Goal: Task Accomplishment & Management: Complete application form

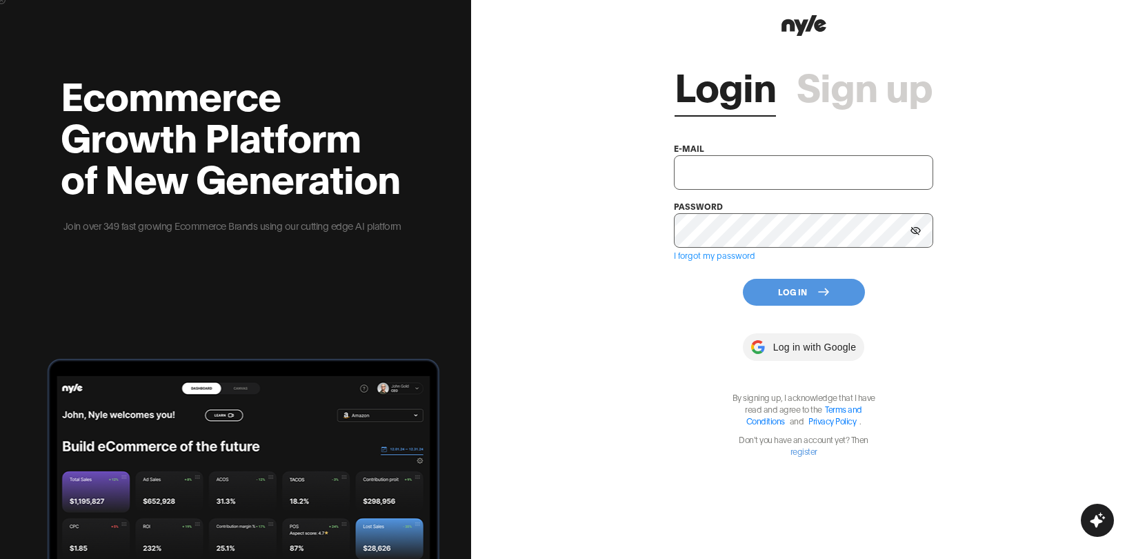
click at [750, 165] on input "text" at bounding box center [803, 172] width 259 height 34
click at [840, 87] on link "Sign up" at bounding box center [865, 84] width 136 height 41
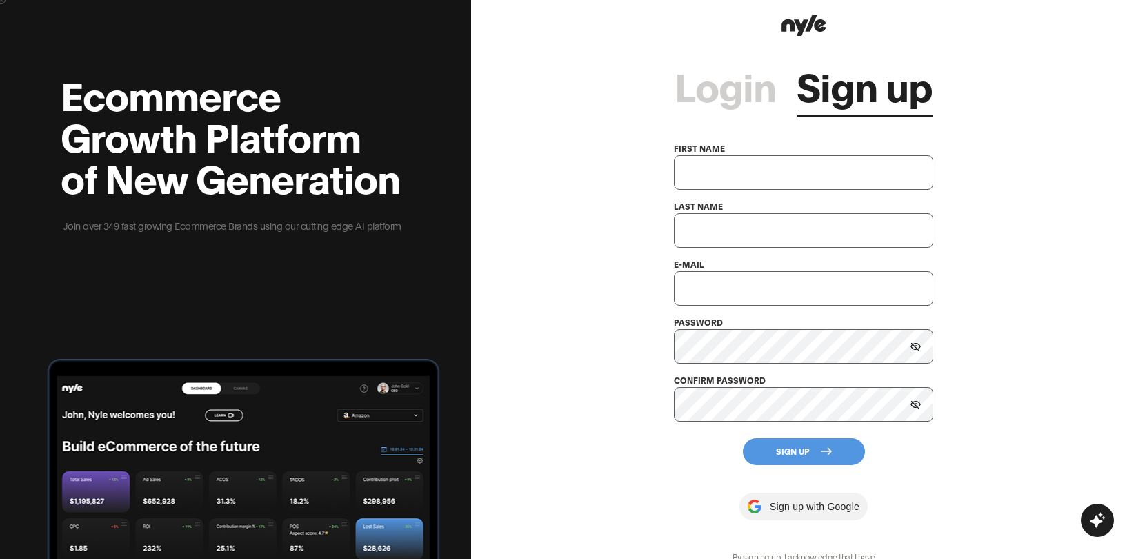
click at [746, 95] on link "Login" at bounding box center [725, 84] width 101 height 41
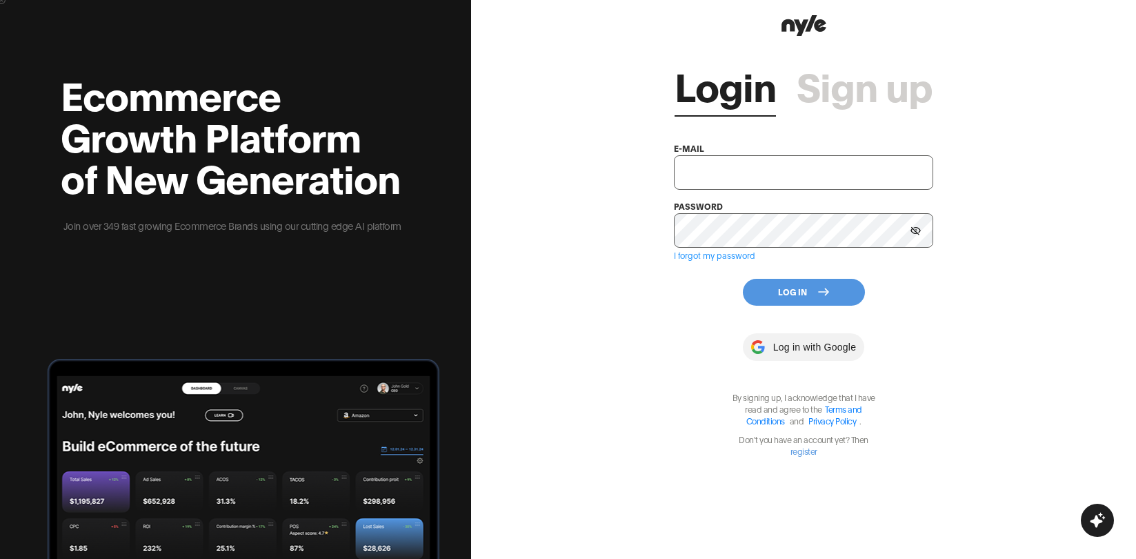
click at [884, 110] on div "Login Sign up e-mail password I forgot my password Log In Log in with Google By…" at bounding box center [803, 247] width 259 height 417
click at [874, 100] on link "Sign up" at bounding box center [865, 84] width 136 height 41
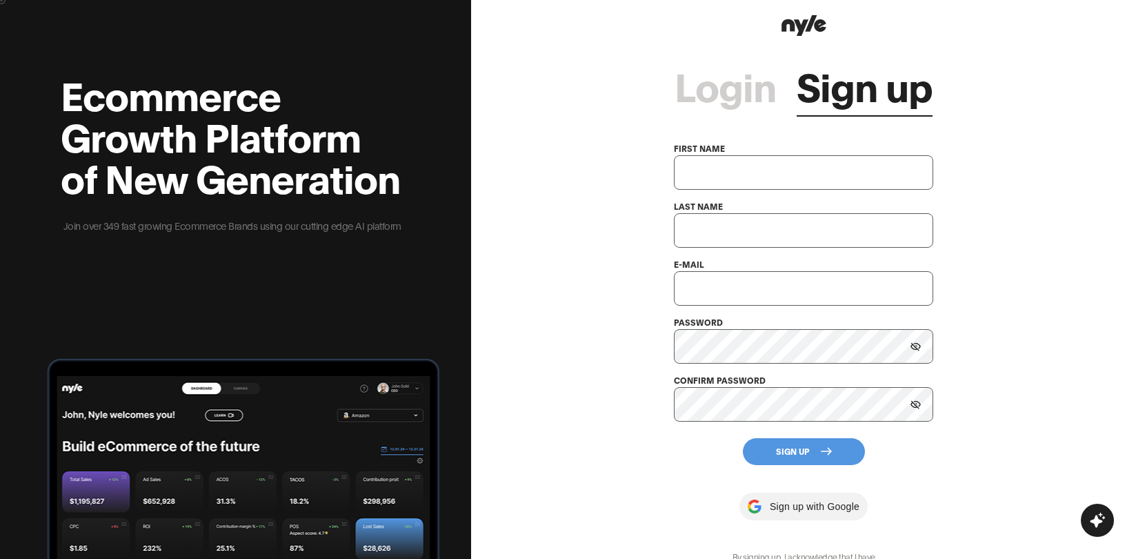
click at [780, 168] on input "text" at bounding box center [803, 172] width 259 height 34
click at [741, 90] on link "Login" at bounding box center [725, 84] width 101 height 41
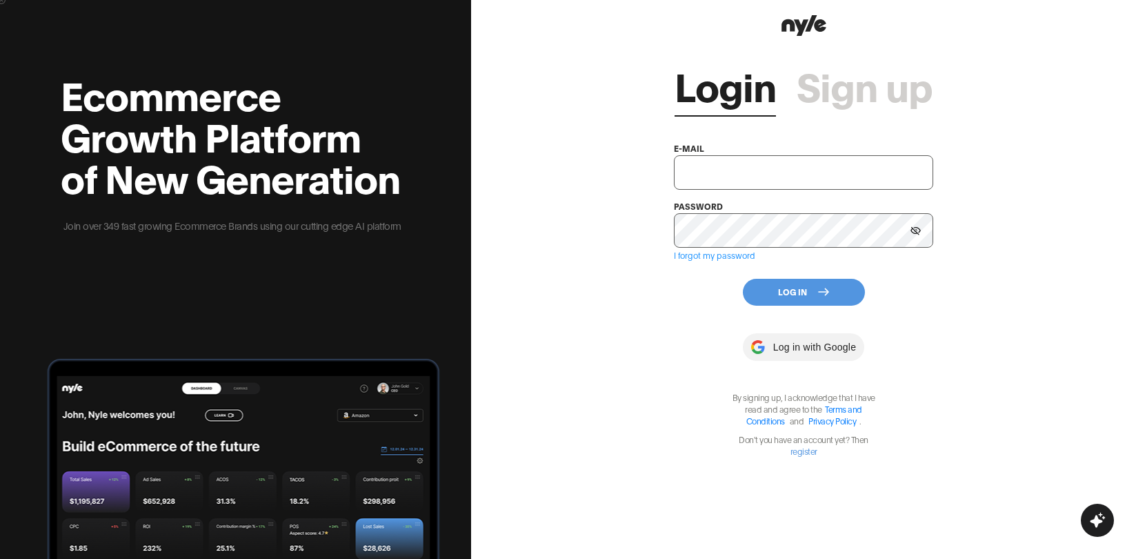
click at [836, 96] on link "Sign up" at bounding box center [865, 84] width 136 height 41
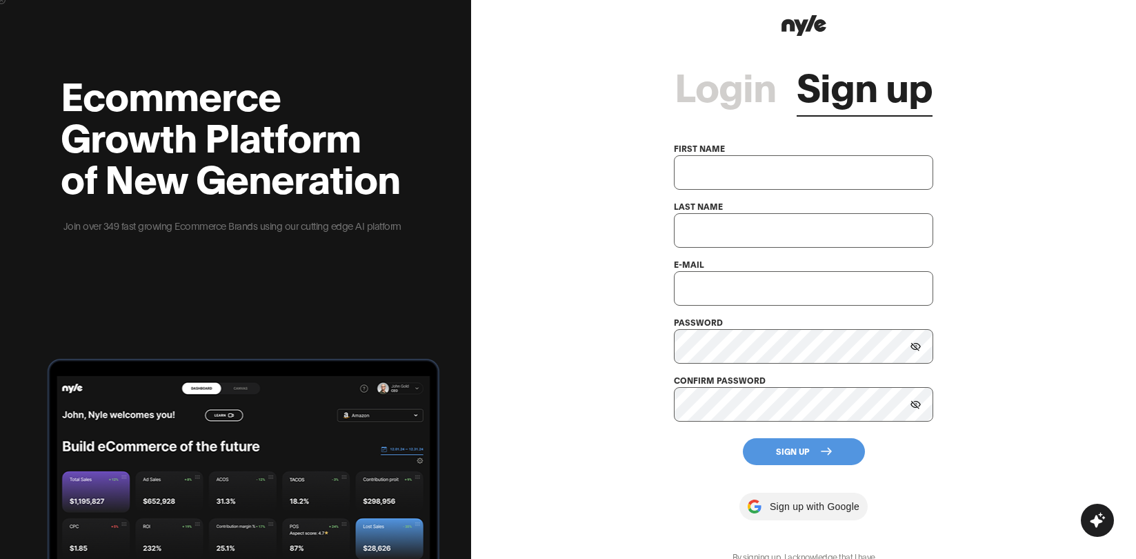
click at [758, 100] on link "Login" at bounding box center [725, 84] width 101 height 41
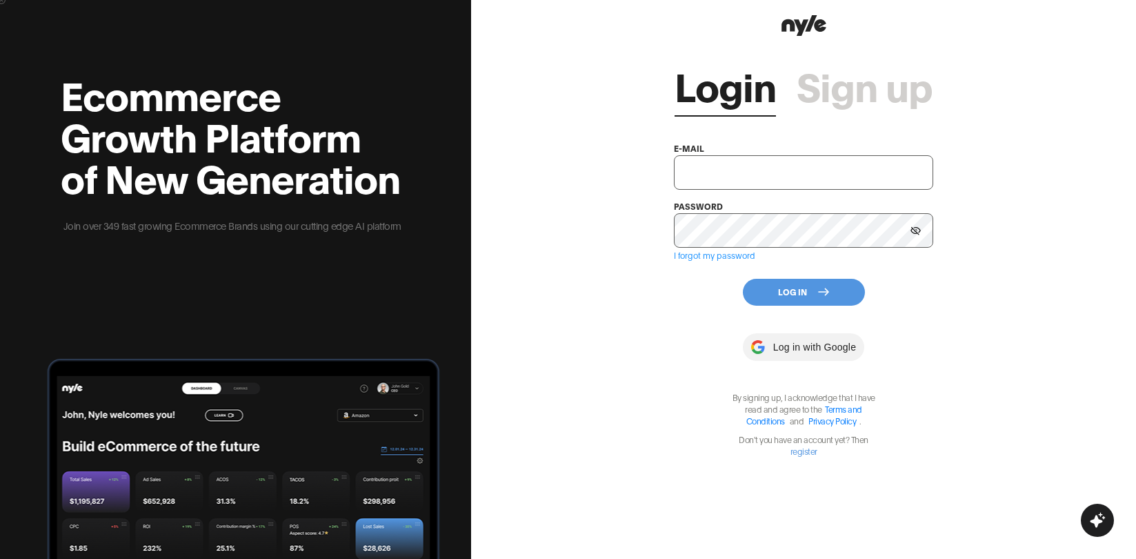
click at [760, 176] on input "text" at bounding box center [803, 172] width 259 height 34
click at [850, 80] on link "Sign up" at bounding box center [865, 84] width 136 height 41
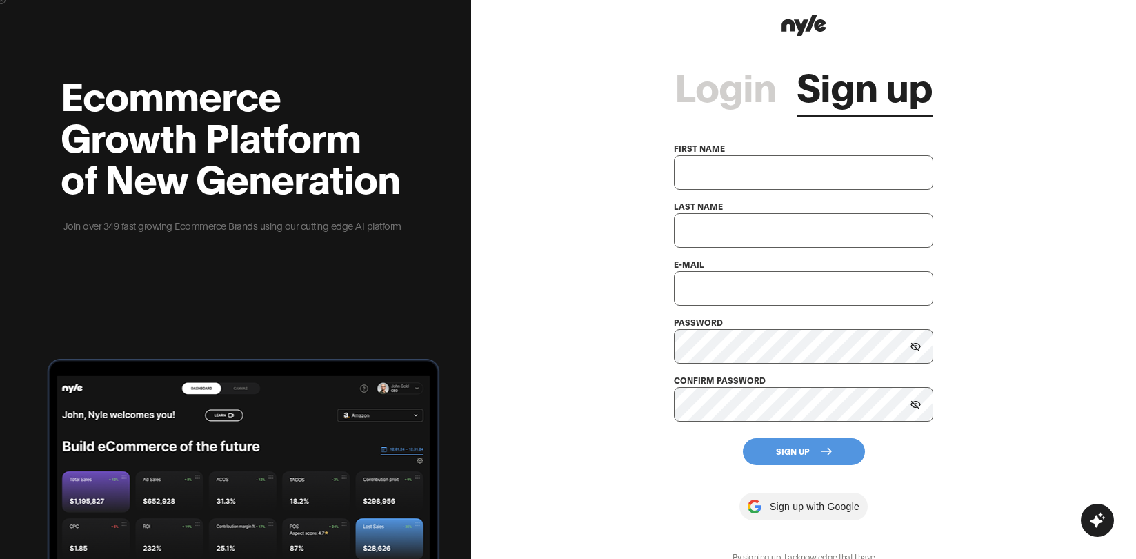
click at [784, 177] on input "text" at bounding box center [803, 172] width 259 height 34
type input "q"
click at [756, 230] on input "text" at bounding box center [803, 230] width 259 height 34
type input "q"
click at [736, 285] on input "text" at bounding box center [803, 288] width 259 height 34
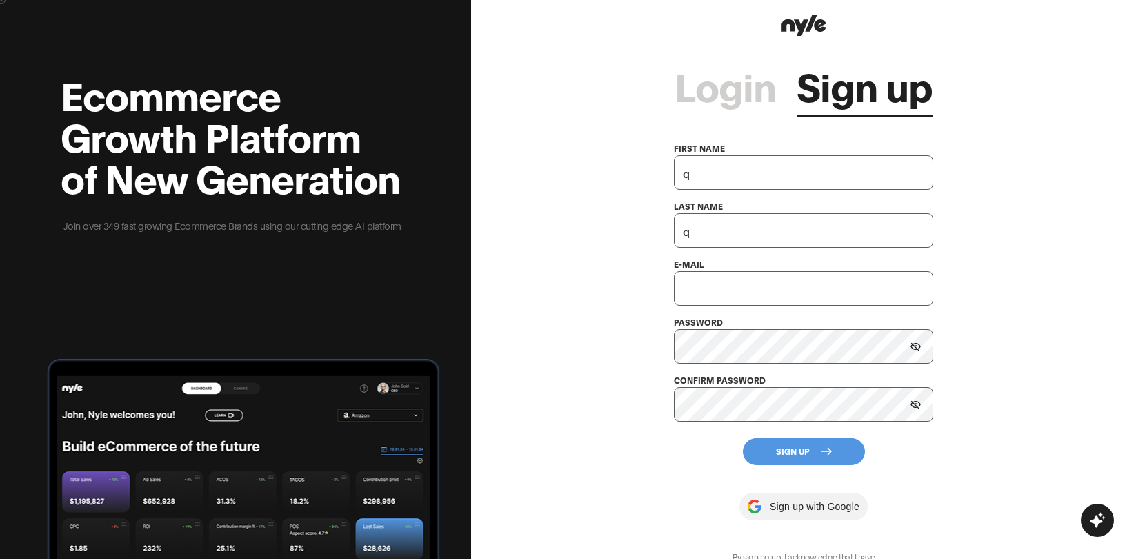
paste input "[EMAIL_ADDRESS][DOMAIN_NAME]"
type input "[EMAIL_ADDRESS][DOMAIN_NAME]"
click at [794, 465] on div "Login Sign up first name q last name q e-mail [EMAIL_ADDRESS][DOMAIN_NAME] pass…" at bounding box center [803, 325] width 259 height 572
click at [804, 454] on button "Sign Up" at bounding box center [804, 451] width 122 height 27
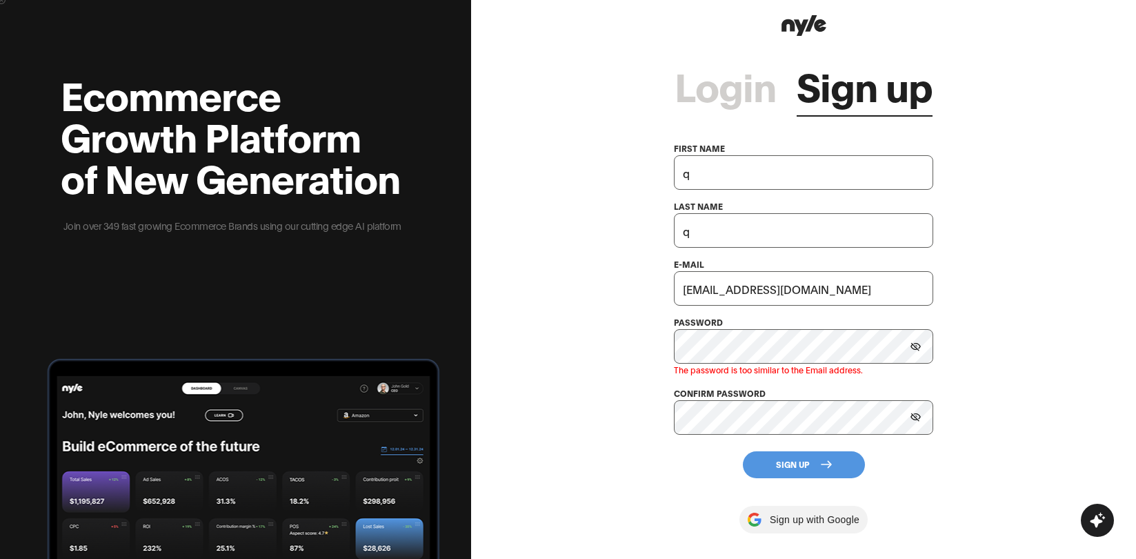
click at [912, 348] on icon at bounding box center [916, 346] width 10 height 8
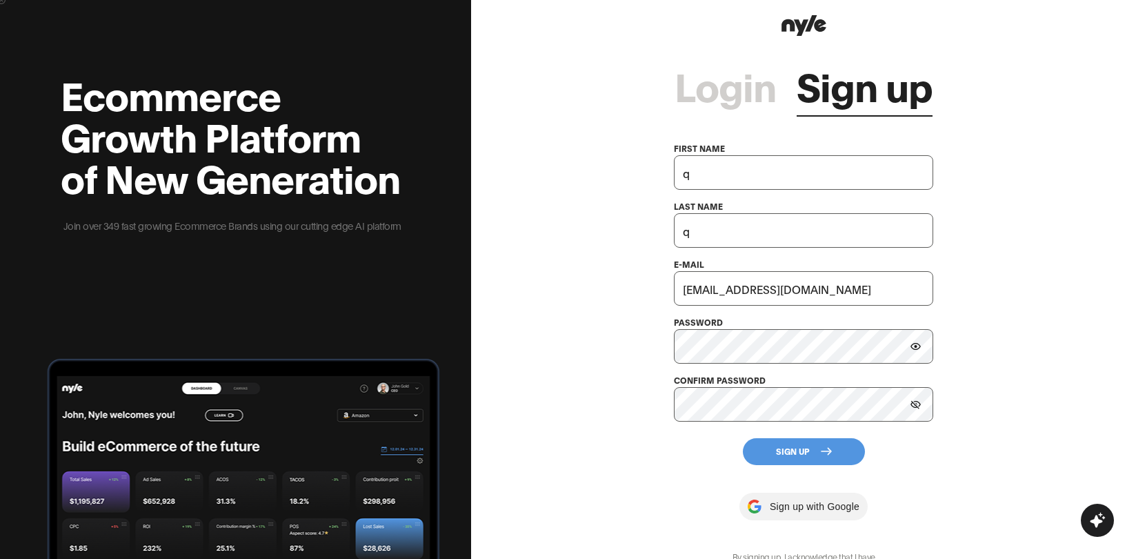
click at [794, 463] on button "Sign Up" at bounding box center [804, 451] width 122 height 27
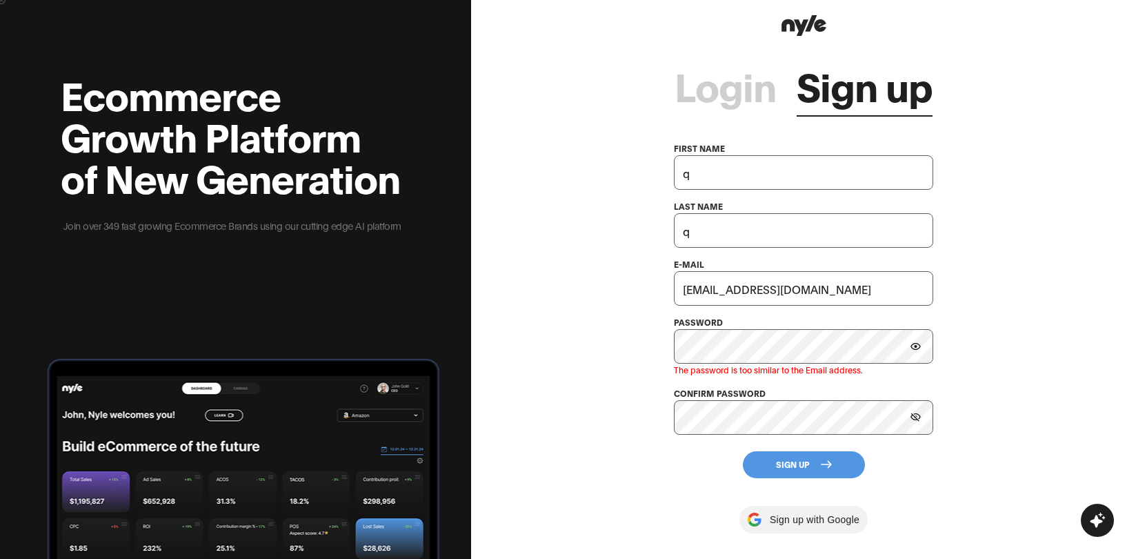
click at [652, 348] on div "Login Sign up first name q last name q e-mail [EMAIL_ADDRESS][DOMAIN_NAME] pass…" at bounding box center [803, 279] width 665 height 559
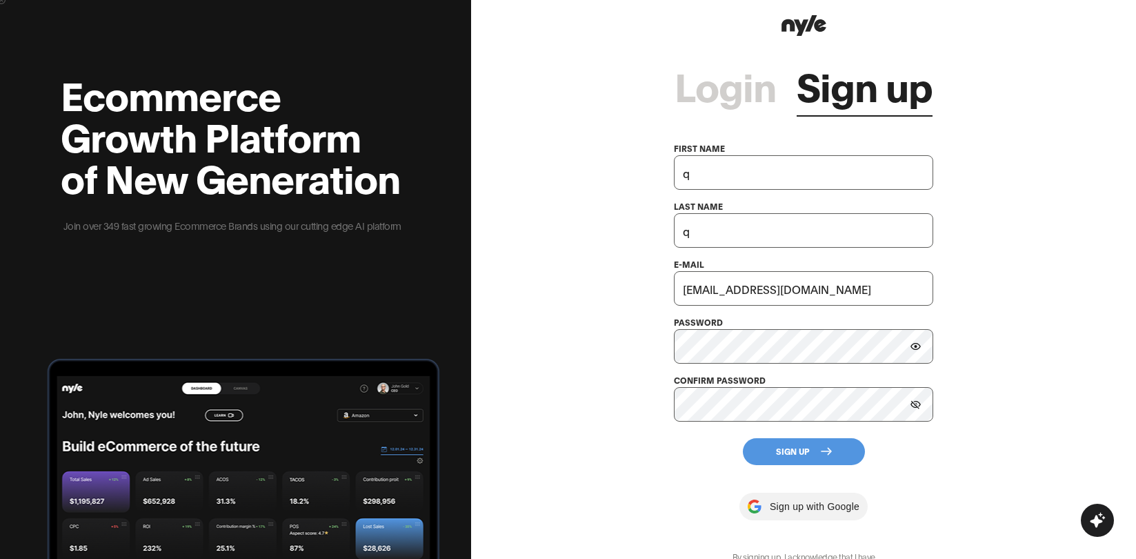
click at [588, 350] on div "Login Sign up first name q last name q e-mail [EMAIL_ADDRESS][DOMAIN_NAME] pass…" at bounding box center [803, 279] width 665 height 559
click at [827, 464] on button "Sign Up" at bounding box center [804, 451] width 122 height 27
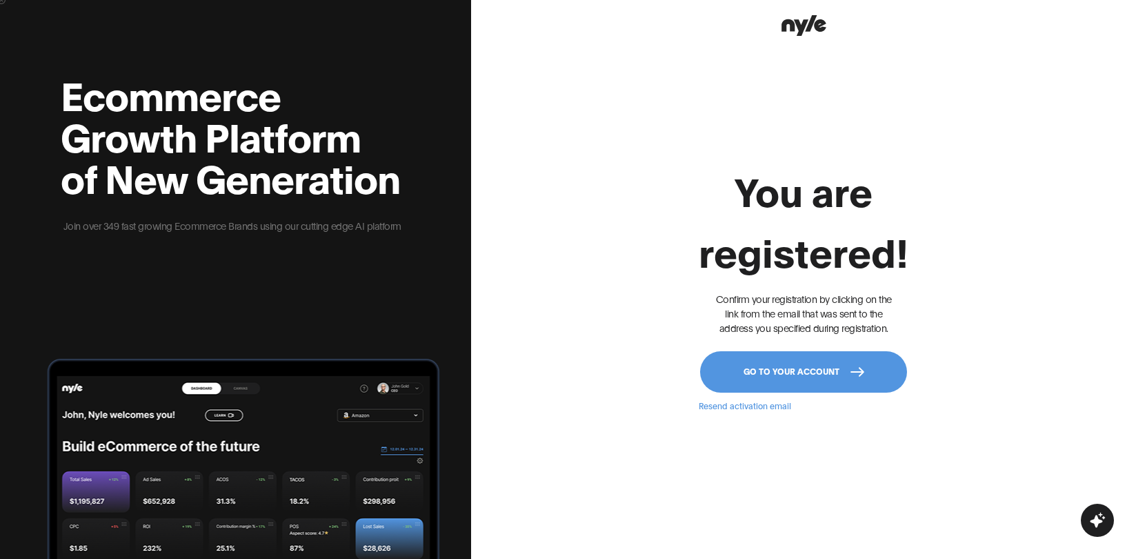
click at [840, 359] on button "Go to your account" at bounding box center [803, 371] width 207 height 41
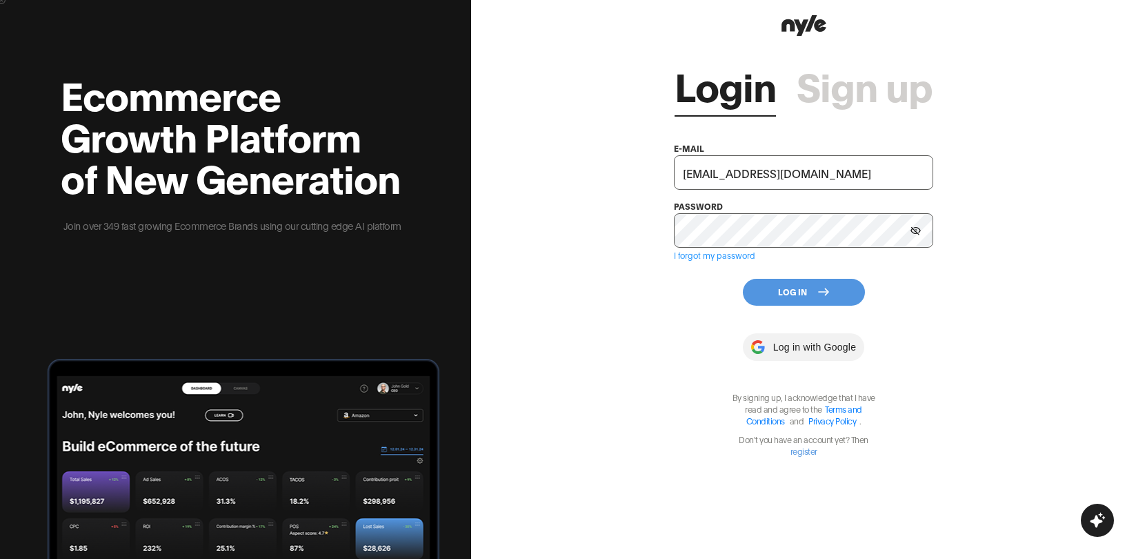
click at [819, 289] on icon at bounding box center [823, 291] width 11 height 11
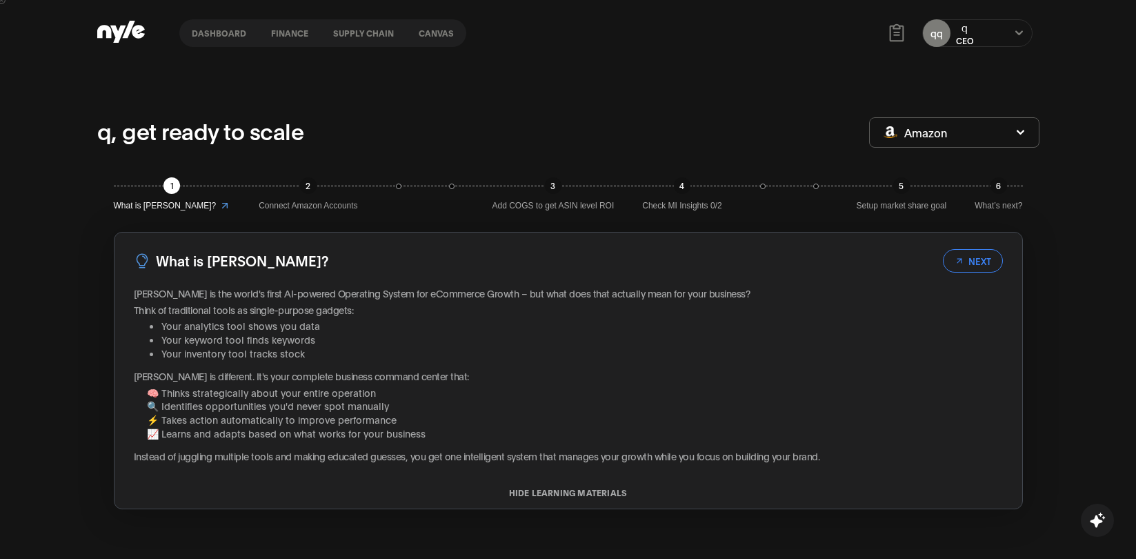
click at [970, 259] on button "NEXT" at bounding box center [973, 260] width 60 height 23
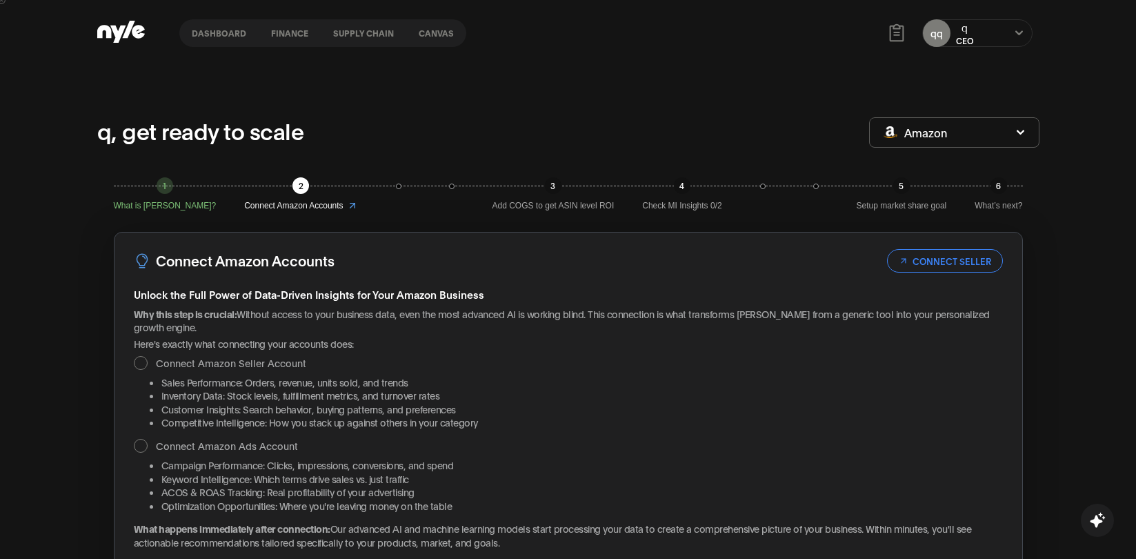
click at [970, 259] on button "CONNECT SELLER" at bounding box center [945, 260] width 116 height 23
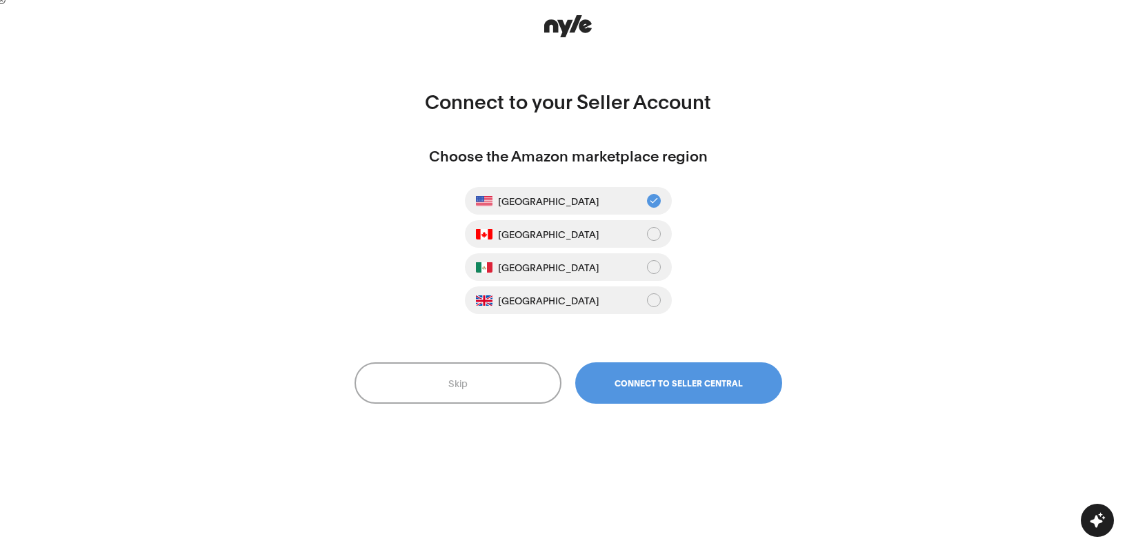
click at [510, 375] on button "Skip" at bounding box center [458, 382] width 207 height 41
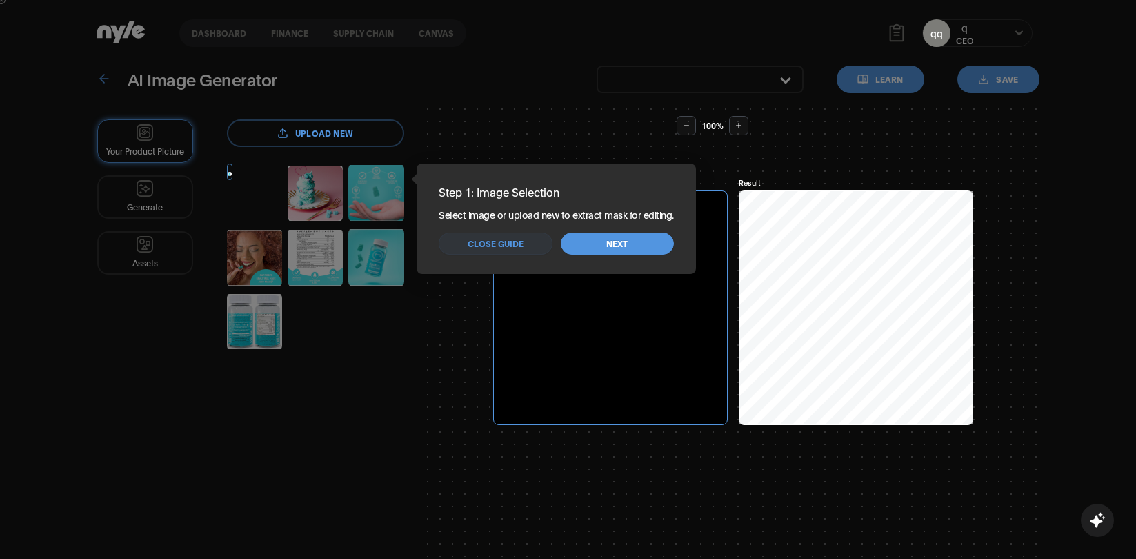
click at [584, 237] on button "Next" at bounding box center [617, 244] width 113 height 22
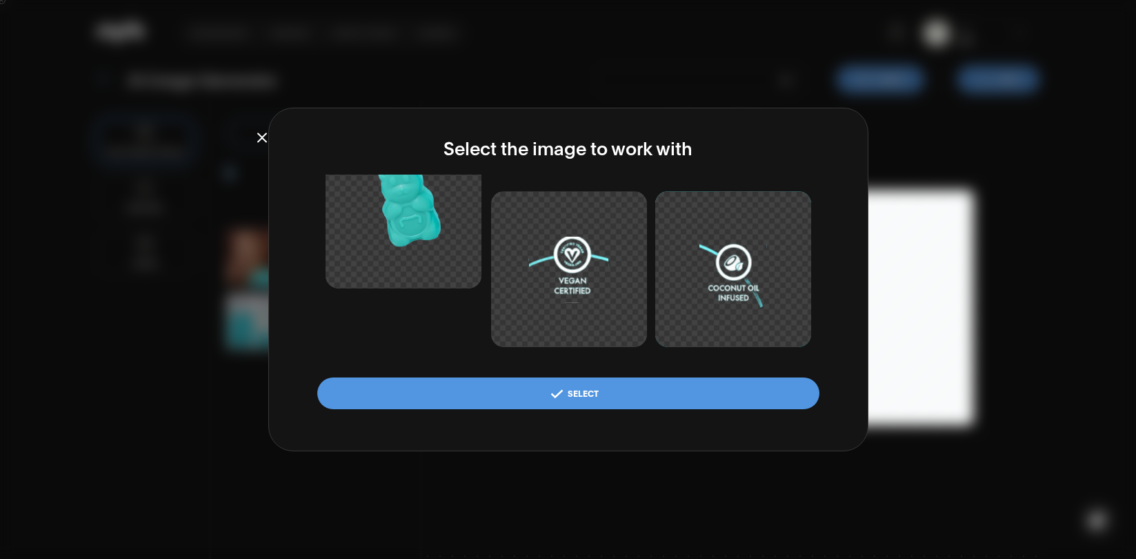
click at [408, 247] on img "button" at bounding box center [404, 210] width 156 height 156
click at [549, 399] on icon at bounding box center [557, 394] width 16 height 16
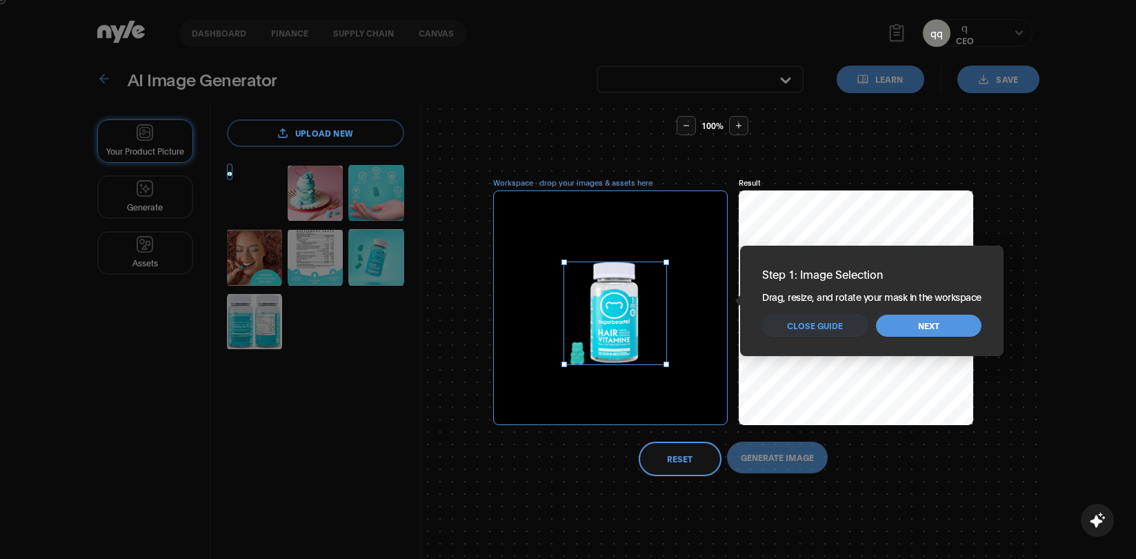
click at [909, 328] on button "Next" at bounding box center [929, 326] width 106 height 22
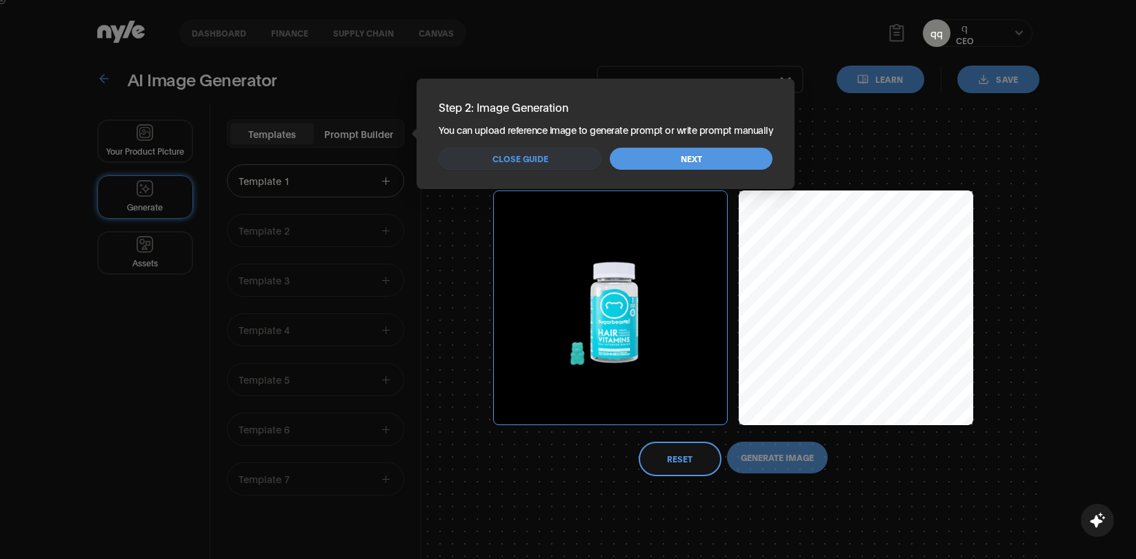
click at [705, 160] on button "Next" at bounding box center [691, 159] width 163 height 22
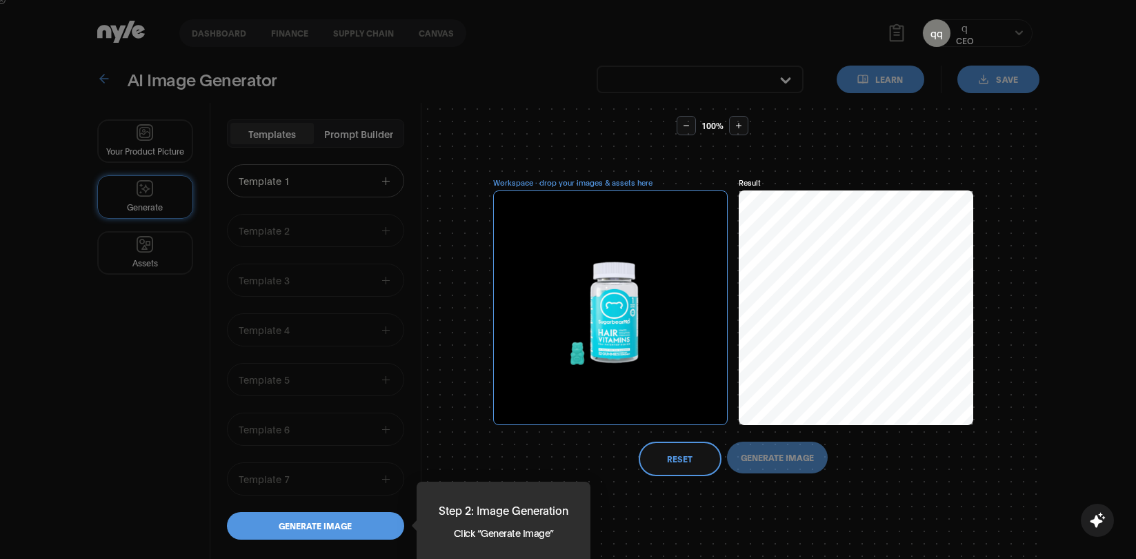
click at [377, 522] on button "Generate image" at bounding box center [315, 526] width 177 height 28
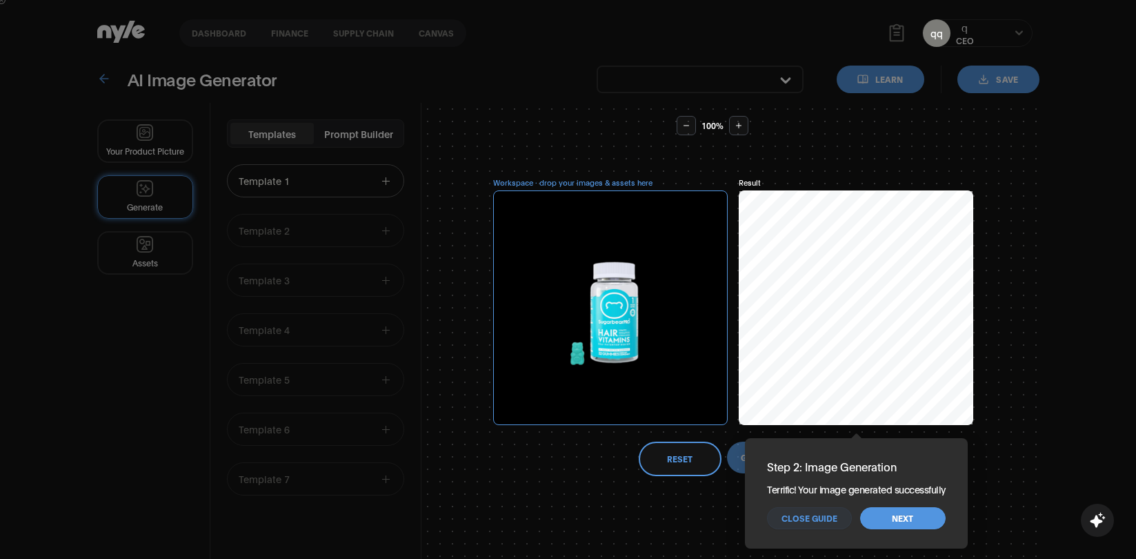
click at [896, 524] on span "Next" at bounding box center [902, 518] width 21 height 13
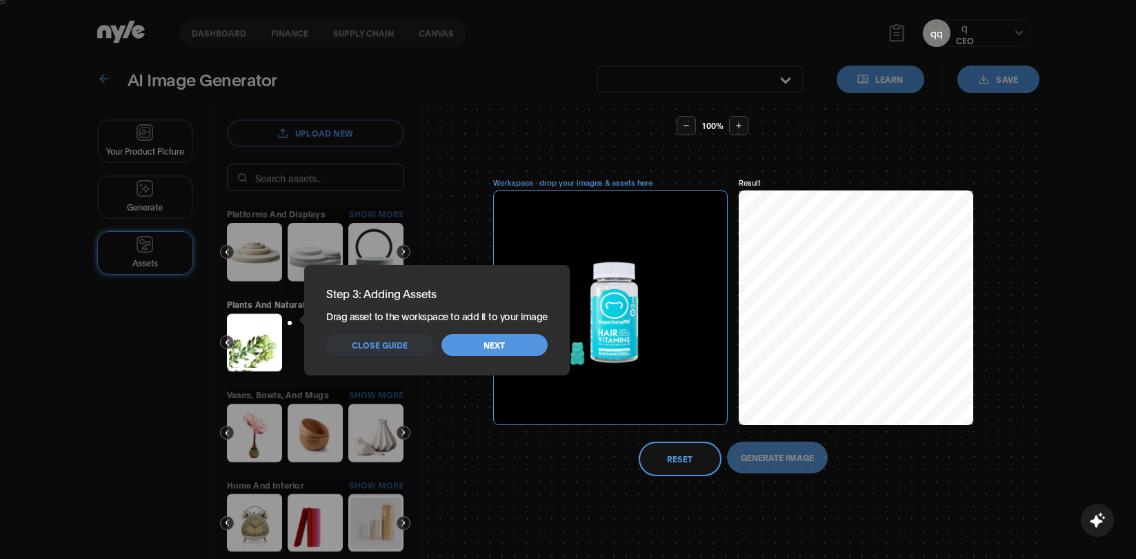
click at [505, 348] on button "Next" at bounding box center [495, 345] width 106 height 22
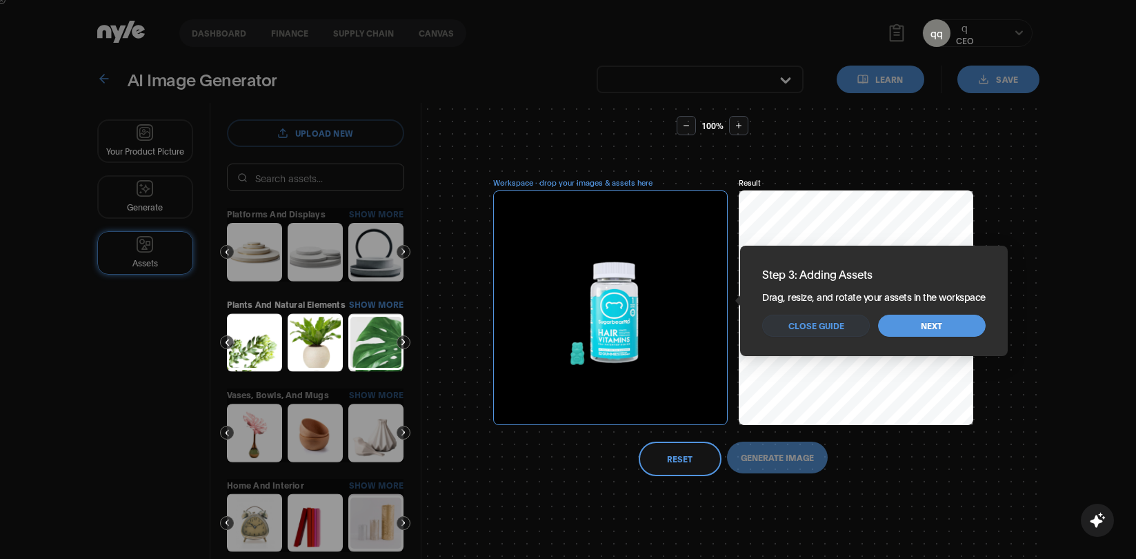
click at [924, 330] on span "Next" at bounding box center [931, 325] width 21 height 13
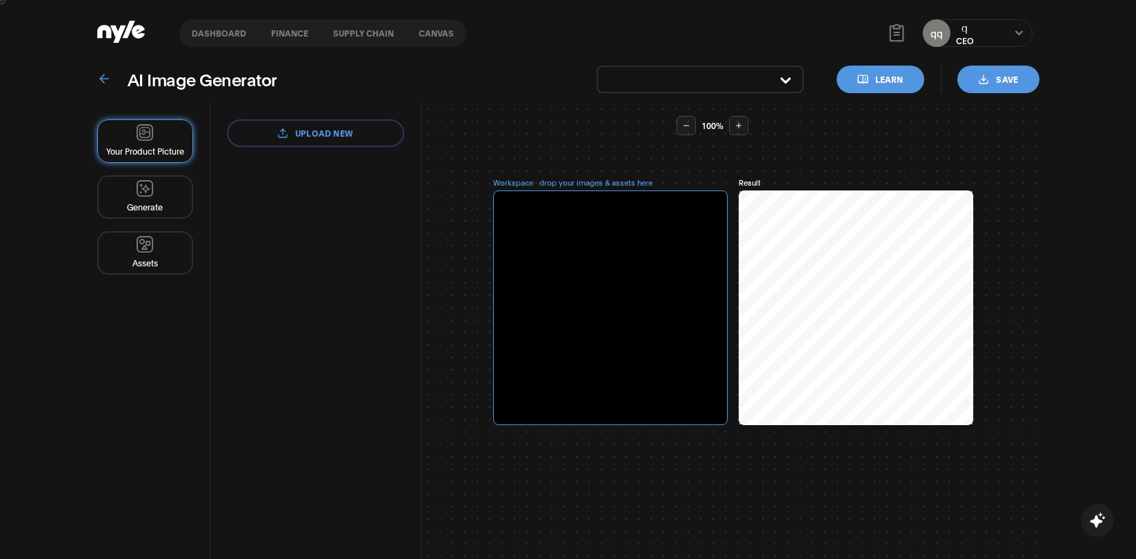
click at [152, 193] on button "Generate" at bounding box center [145, 196] width 96 height 43
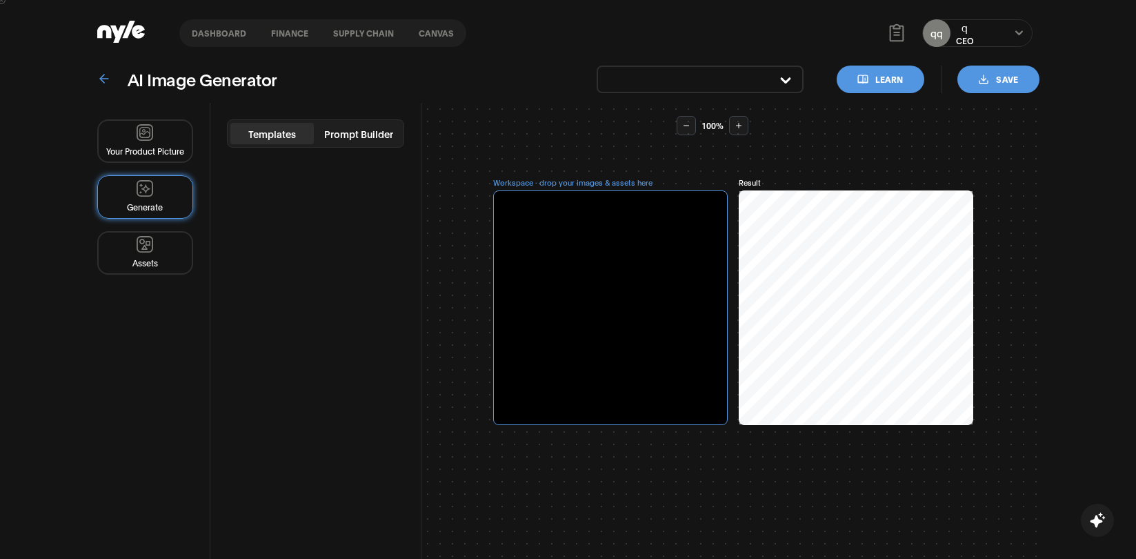
click at [150, 247] on button "Assets" at bounding box center [145, 252] width 96 height 43
click at [144, 143] on button "Your Product Picture" at bounding box center [145, 140] width 96 height 43
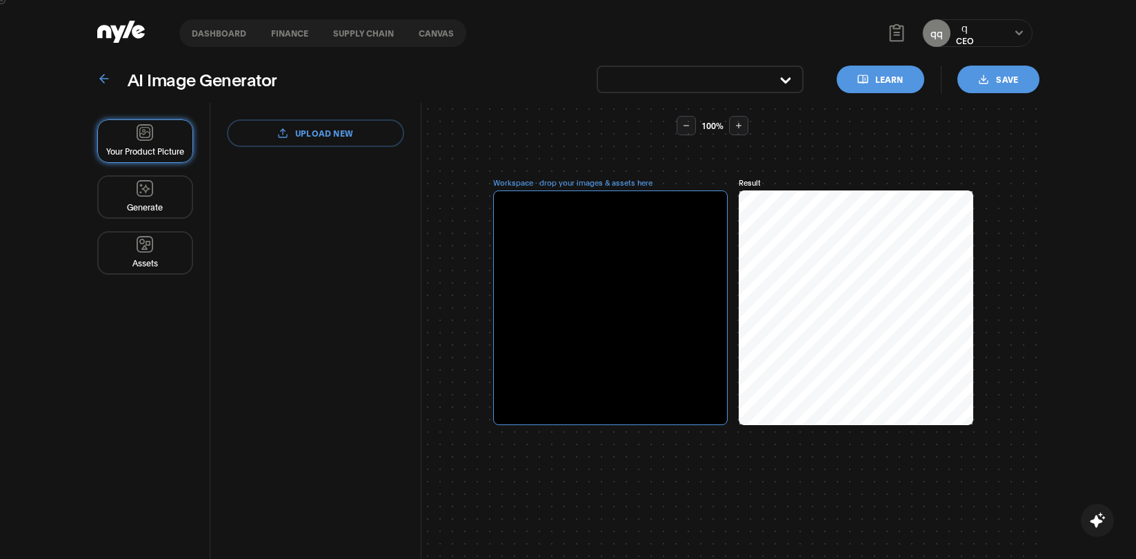
click at [108, 85] on icon at bounding box center [104, 79] width 14 height 14
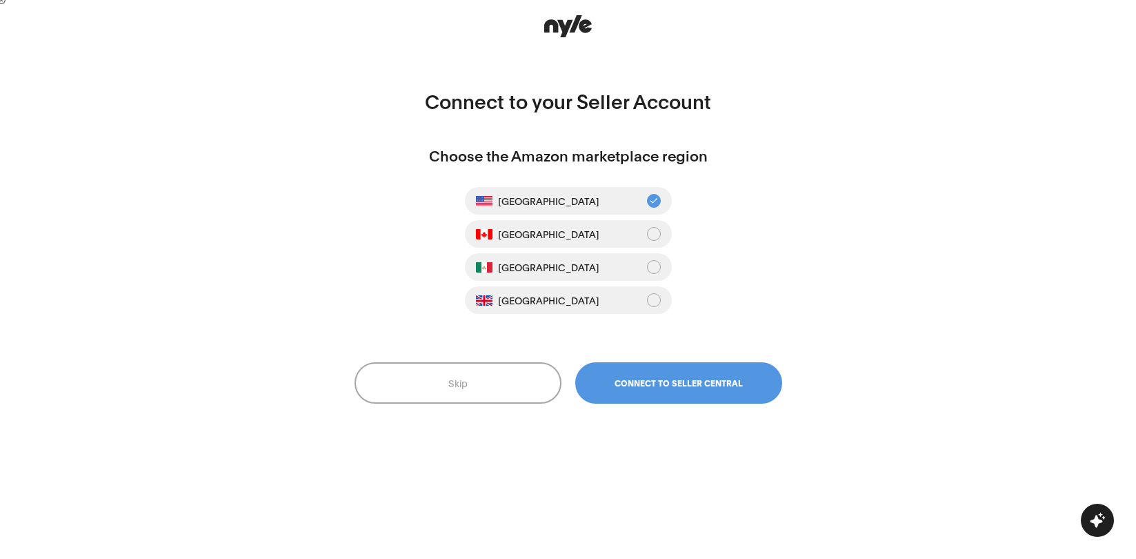
click at [471, 370] on button "Skip" at bounding box center [458, 382] width 207 height 41
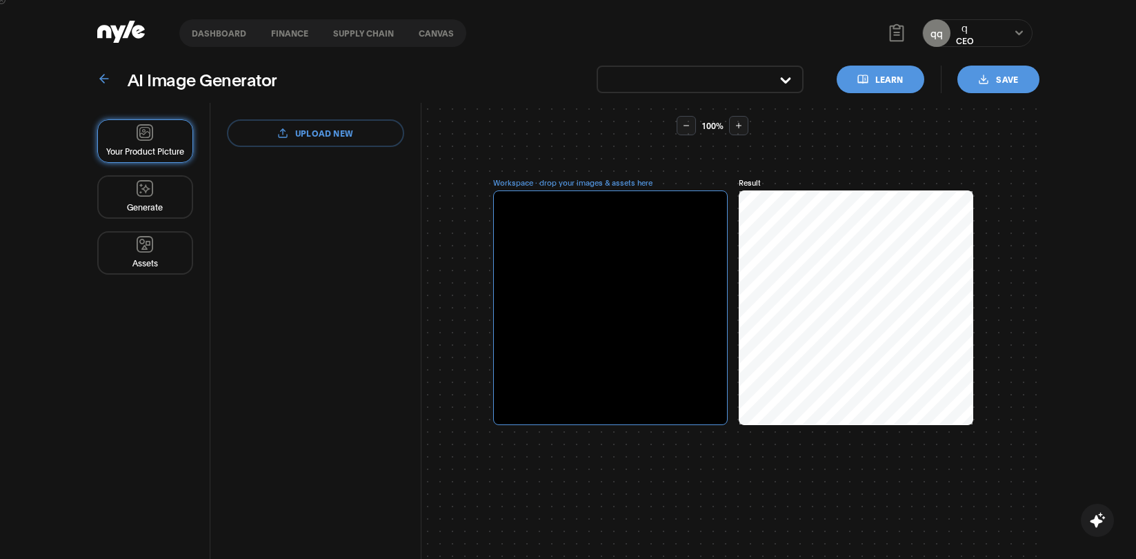
click at [197, 34] on button "Dashboard" at bounding box center [218, 33] width 79 height 10
click at [893, 77] on button "Learn" at bounding box center [881, 80] width 88 height 28
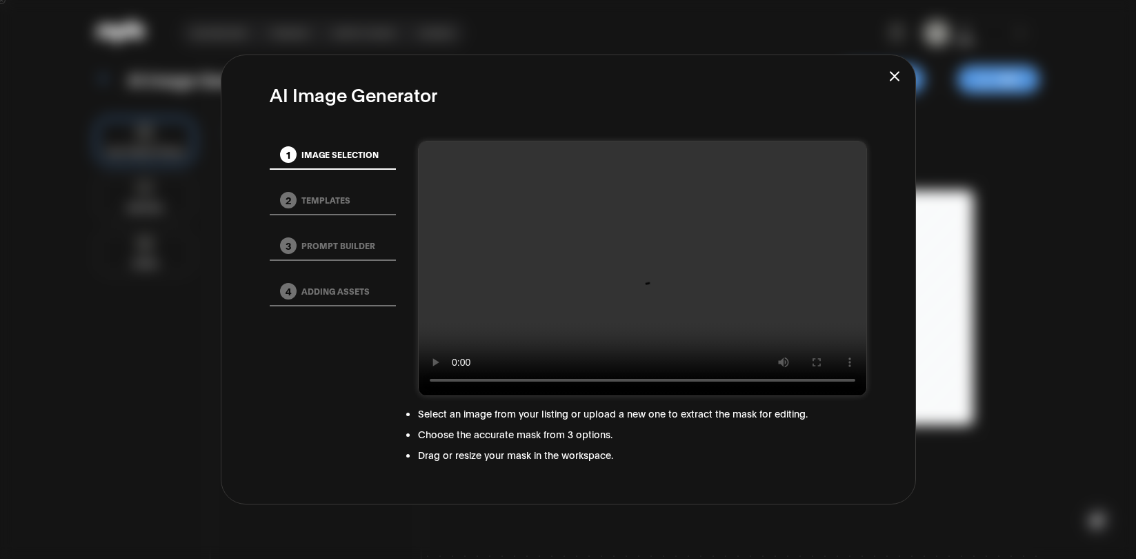
click at [893, 77] on icon "Close user guide" at bounding box center [895, 78] width 10 height 6
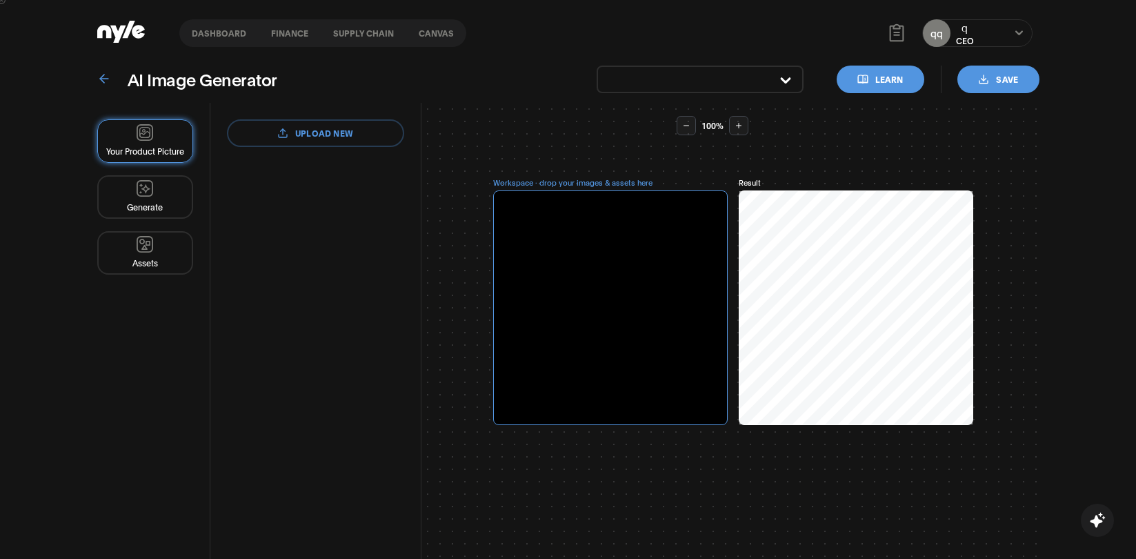
click at [233, 30] on button "Dashboard" at bounding box center [218, 33] width 79 height 10
click at [223, 28] on button "Dashboard" at bounding box center [218, 33] width 79 height 10
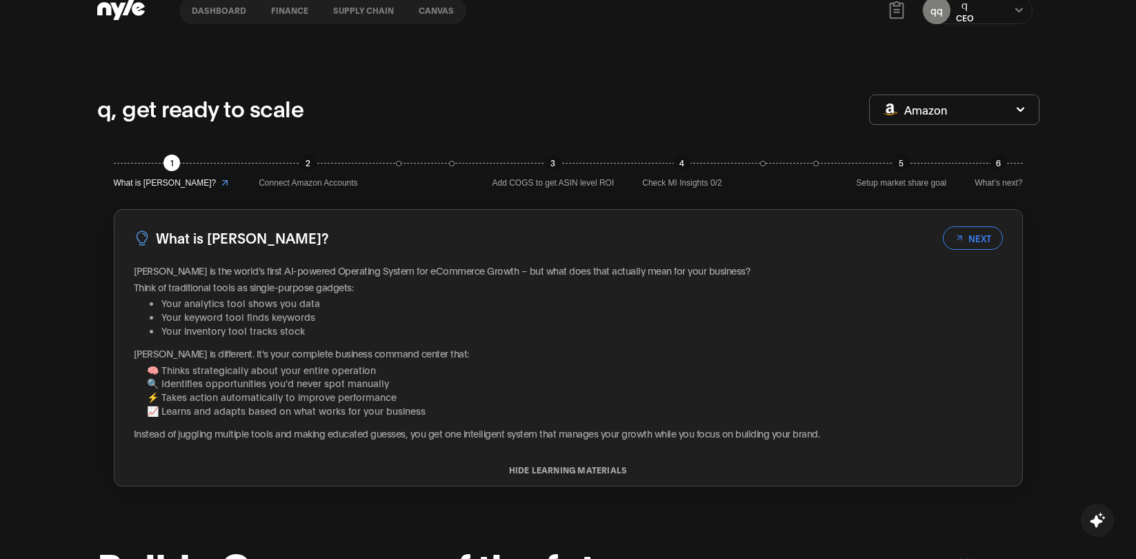
scroll to position [26, 0]
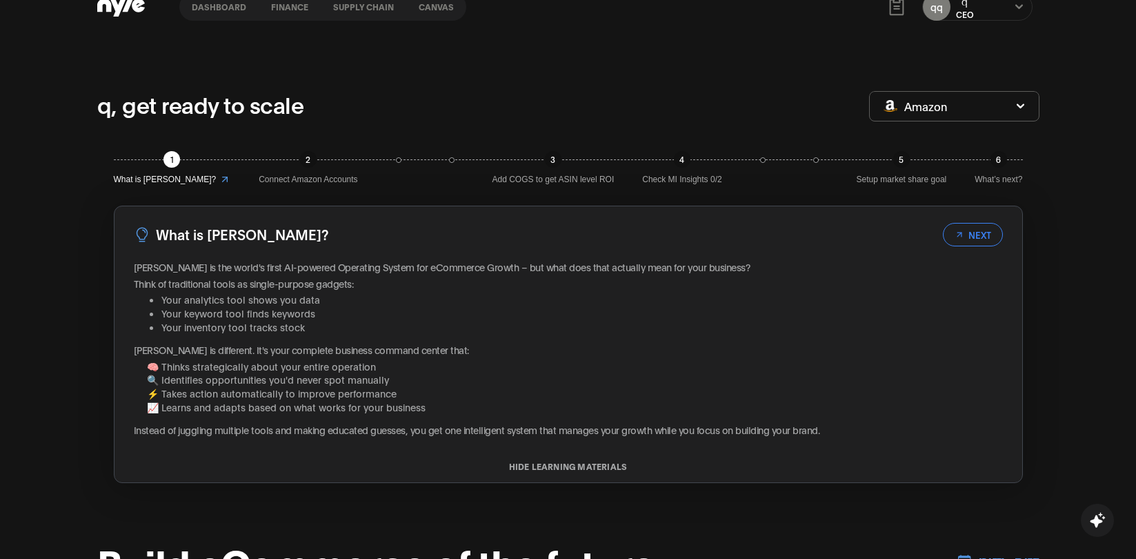
click at [974, 243] on button "NEXT" at bounding box center [973, 234] width 60 height 23
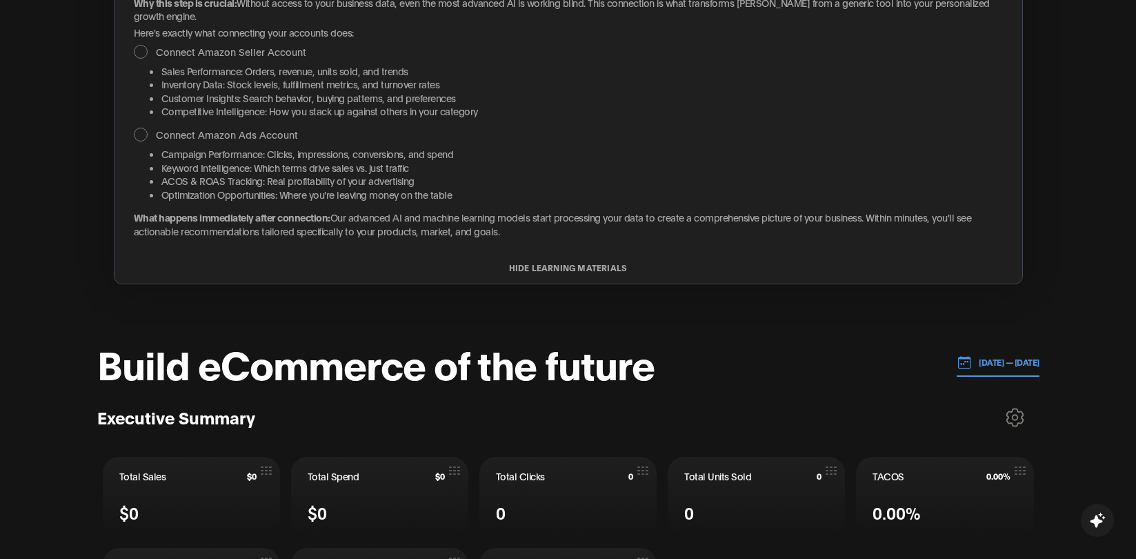
scroll to position [0, 0]
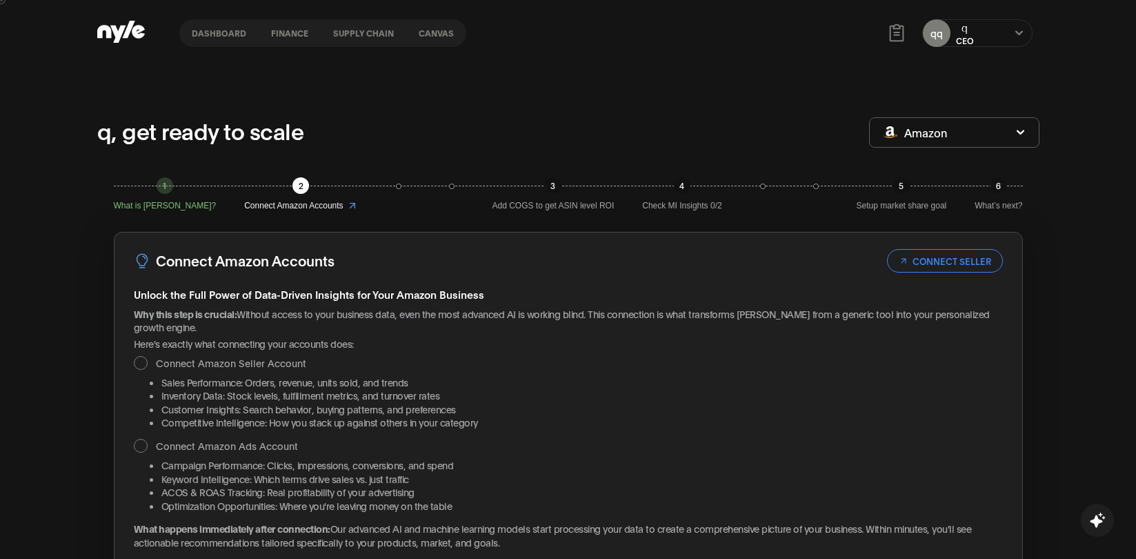
click at [238, 30] on button "Dashboard" at bounding box center [218, 33] width 79 height 10
click at [282, 34] on button "finance" at bounding box center [290, 33] width 62 height 10
click at [350, 34] on button "Supply chain" at bounding box center [364, 33] width 86 height 10
click at [442, 32] on button "Canvas" at bounding box center [436, 33] width 60 height 10
click at [987, 32] on div "qq q CEO" at bounding box center [977, 33] width 110 height 28
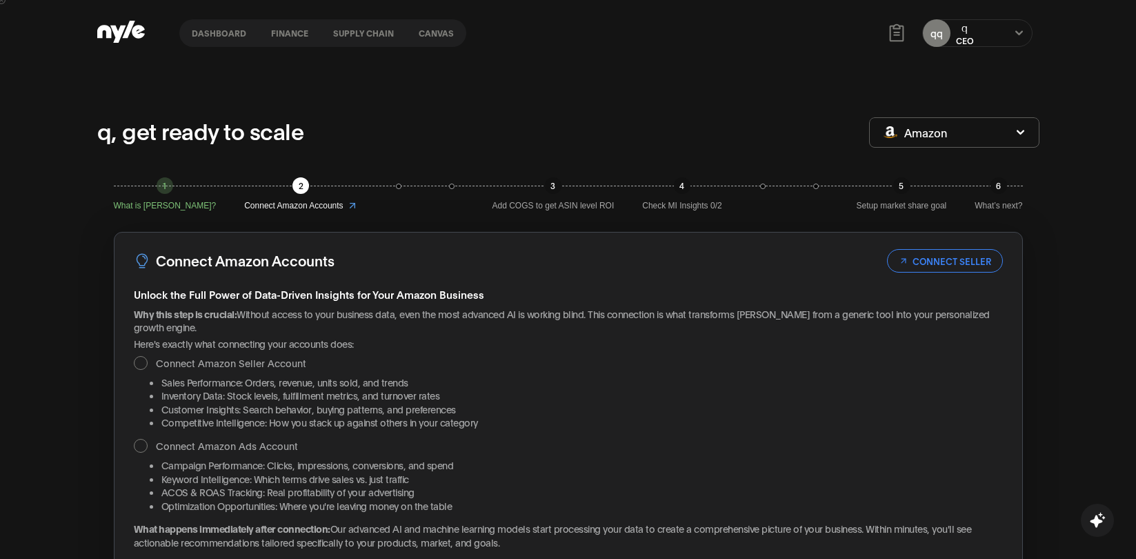
click at [1023, 33] on icon at bounding box center [1019, 33] width 9 height 8
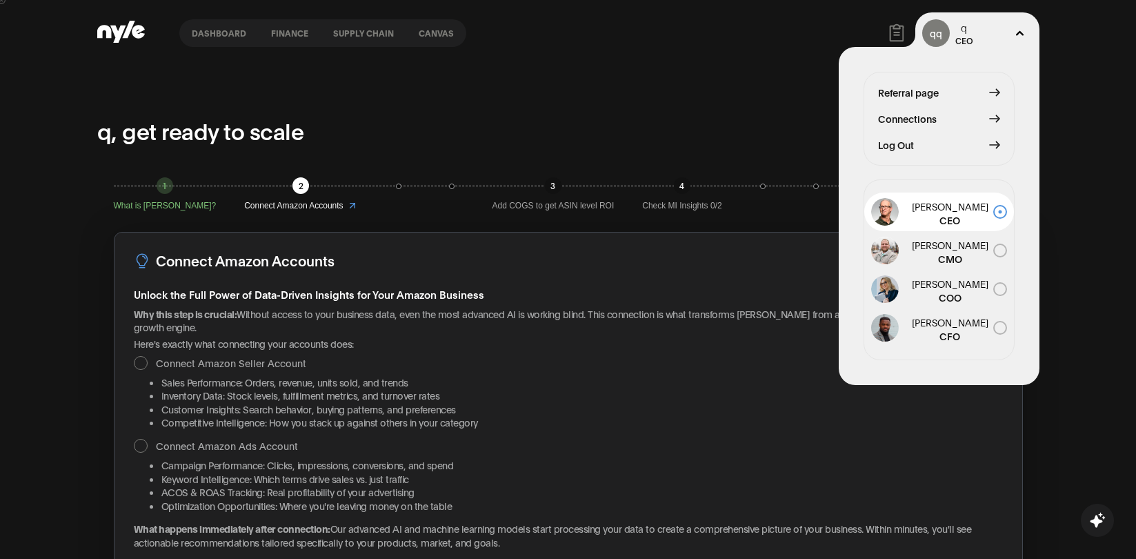
click at [1023, 32] on icon at bounding box center [1020, 33] width 9 height 8
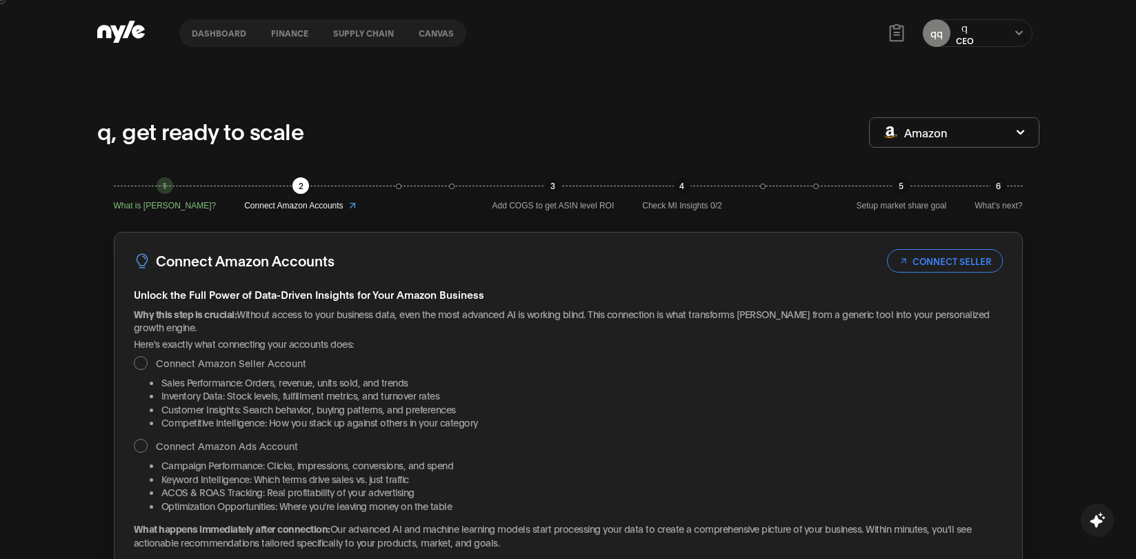
click at [954, 257] on button "CONNECT SELLER" at bounding box center [945, 260] width 116 height 23
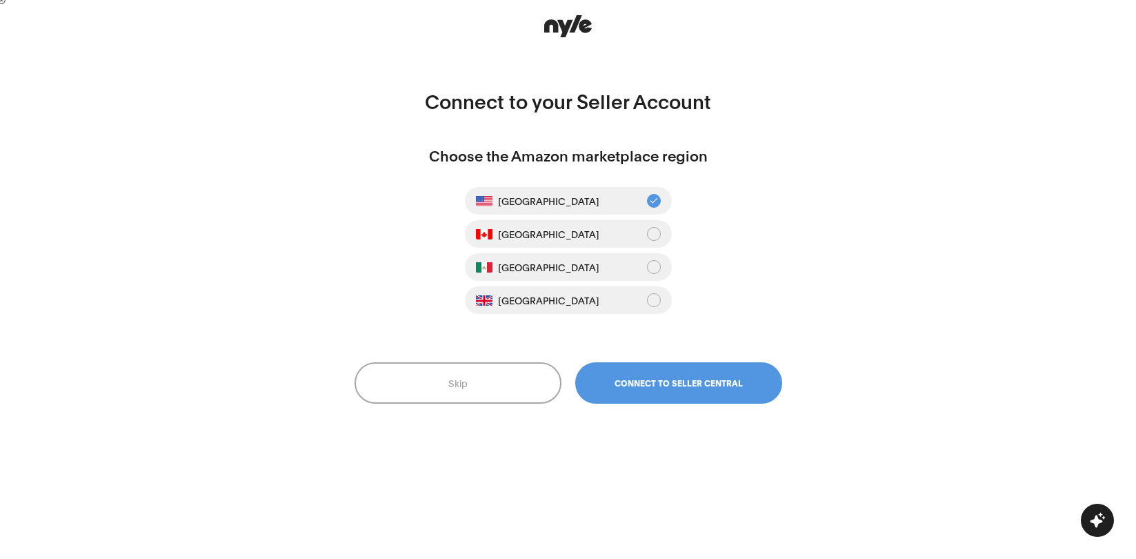
click at [525, 360] on div "Connect to your Seller Account Choose the Amazon marketplace region United Stat…" at bounding box center [568, 279] width 447 height 529
click at [518, 378] on button "Skip" at bounding box center [458, 382] width 207 height 41
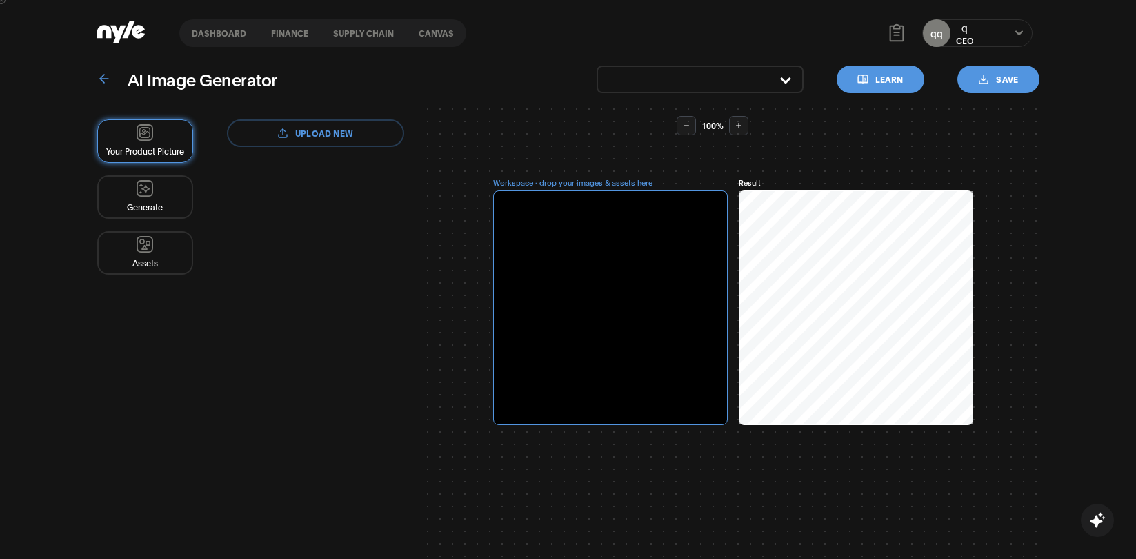
click at [162, 209] on button "Generate" at bounding box center [145, 196] width 96 height 43
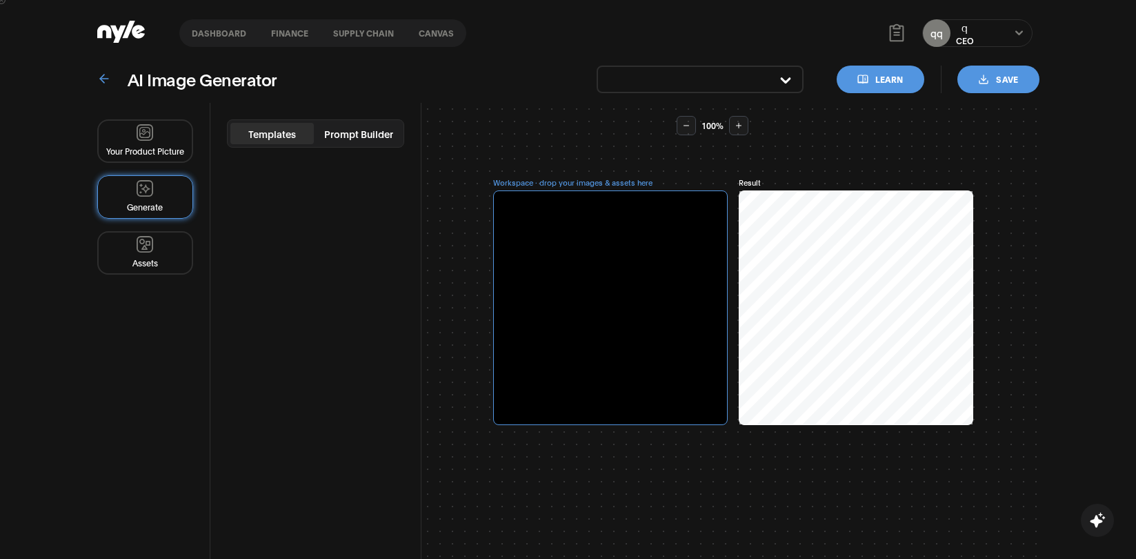
click at [157, 257] on button "Assets" at bounding box center [145, 252] width 96 height 43
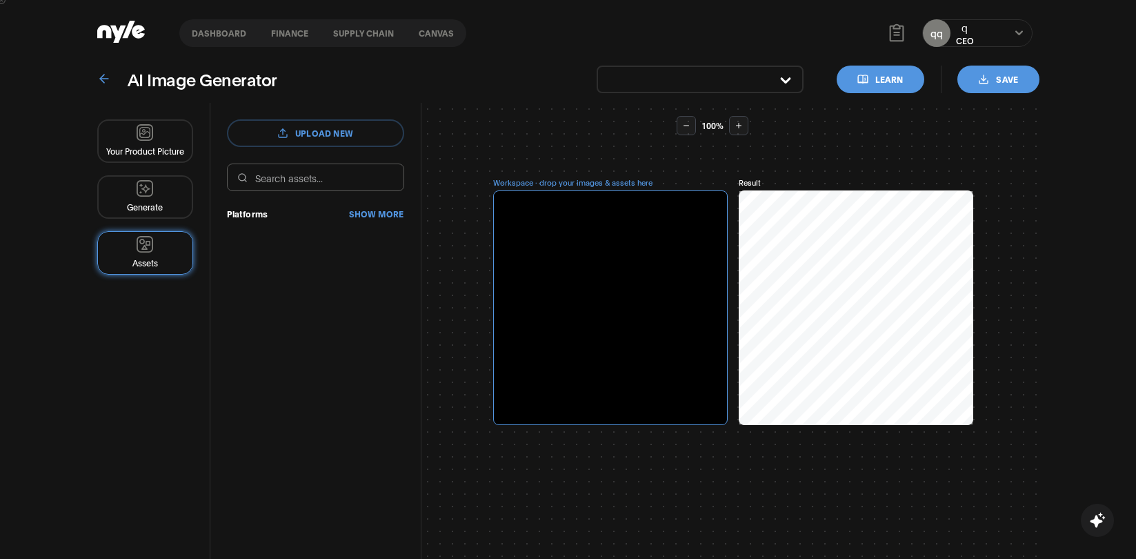
click at [153, 150] on button "Your Product Picture" at bounding box center [145, 140] width 96 height 43
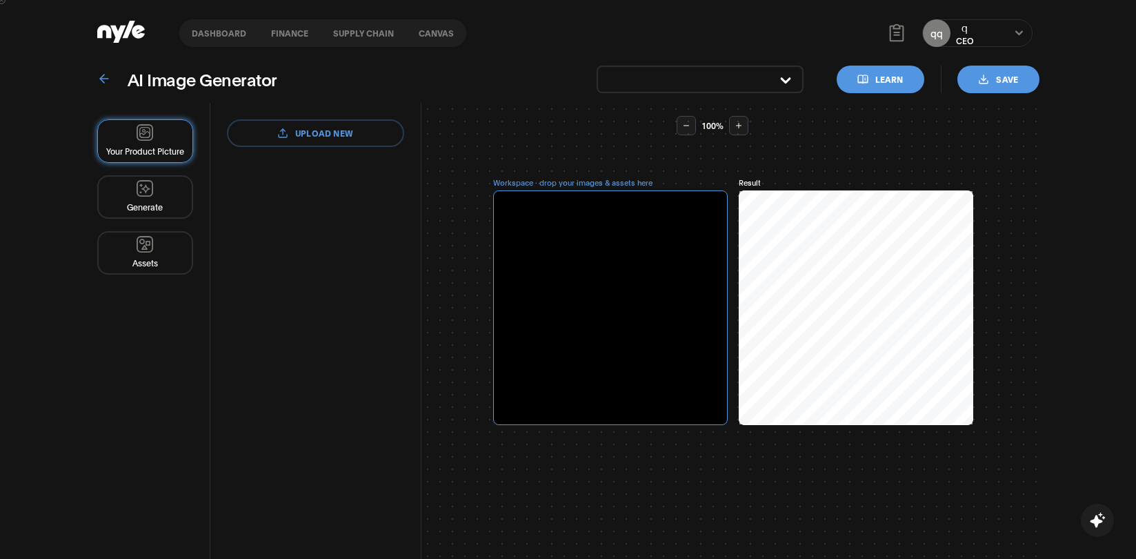
click at [300, 144] on label "upload new" at bounding box center [315, 133] width 177 height 28
click at [0, 0] on input "upload new" at bounding box center [0, 0] width 0 height 0
click at [769, 73] on input "button" at bounding box center [691, 79] width 164 height 14
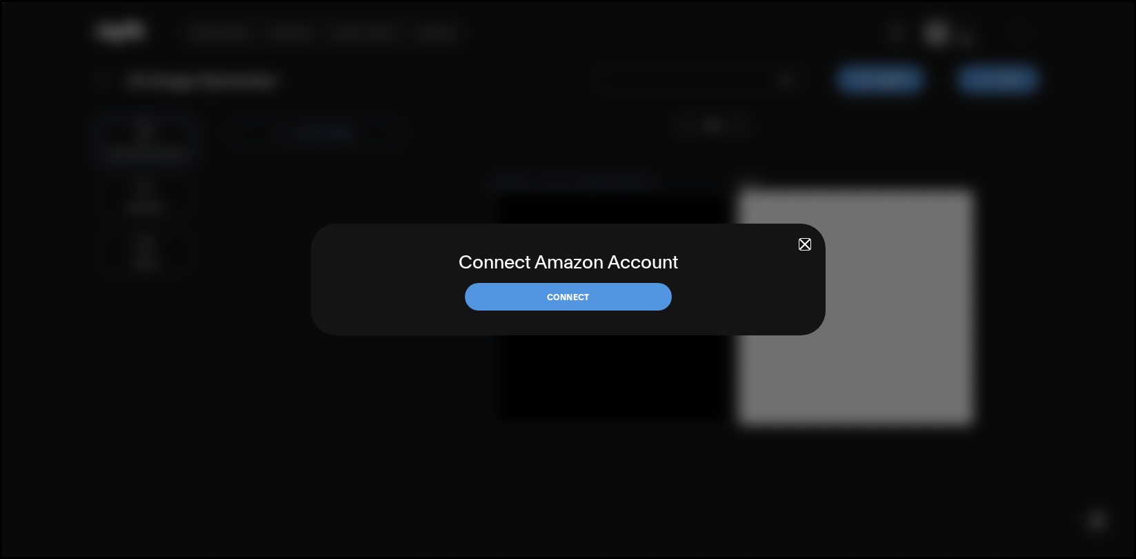
click at [800, 240] on span "button" at bounding box center [805, 244] width 10 height 10
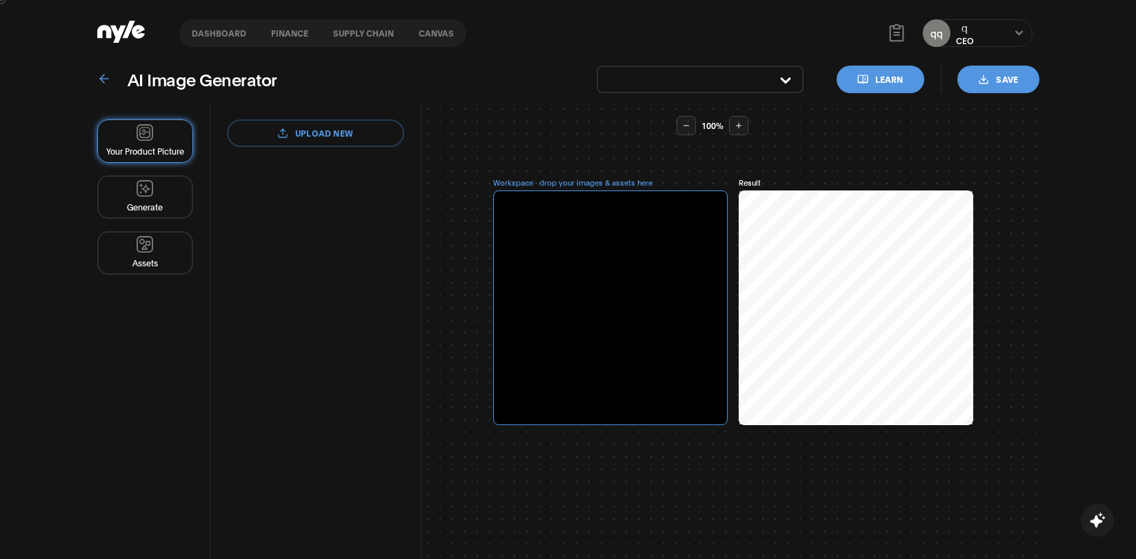
click at [886, 84] on button "Learn" at bounding box center [881, 80] width 88 height 28
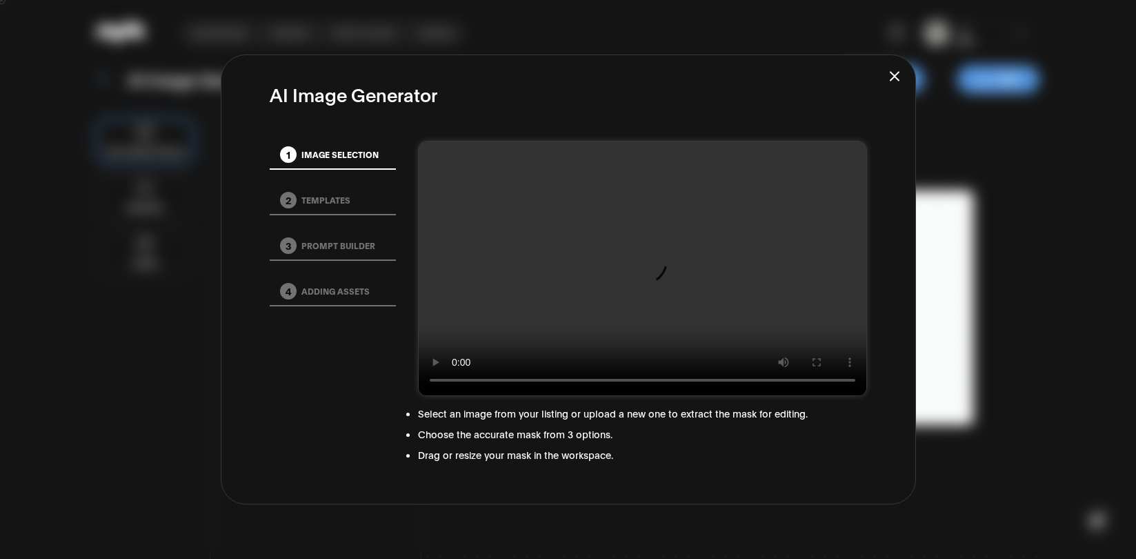
click at [340, 190] on button "2 Templates" at bounding box center [333, 200] width 126 height 29
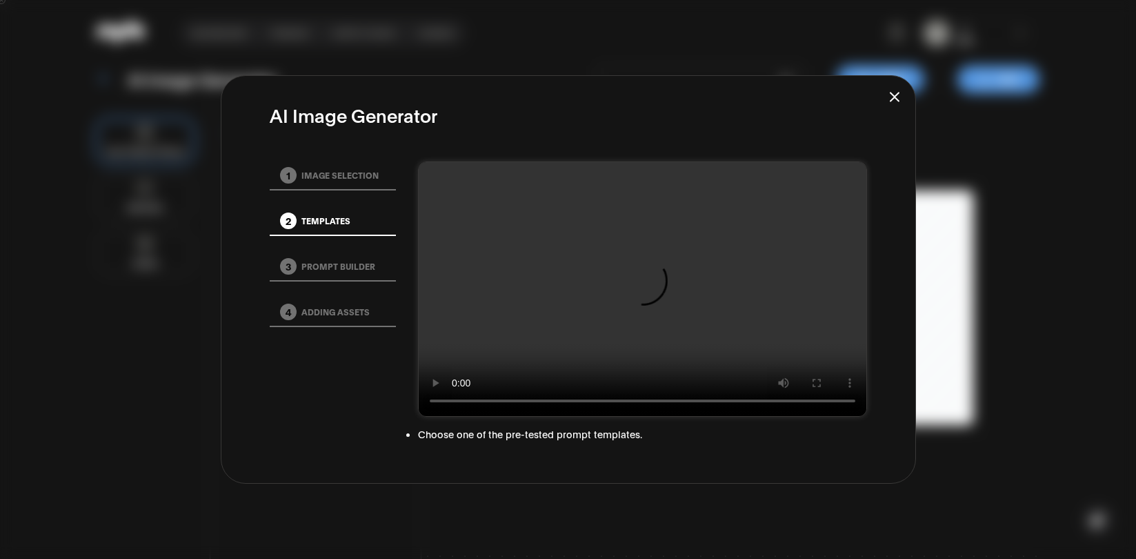
click at [330, 244] on nav "1 Image selection 2 Templates 3 Prompt Builder 4 Adding assets" at bounding box center [333, 244] width 126 height 166
click at [330, 268] on button "3 Prompt Builder" at bounding box center [333, 267] width 126 height 29
click at [332, 310] on button "4 Adding assets" at bounding box center [333, 312] width 126 height 29
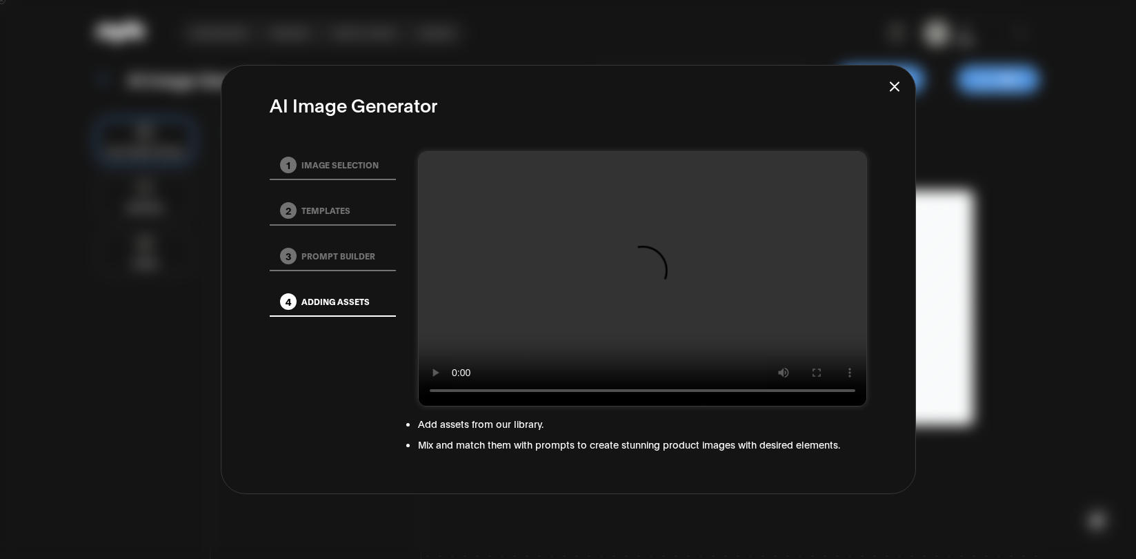
click at [357, 165] on button "1 Image selection" at bounding box center [333, 165] width 126 height 29
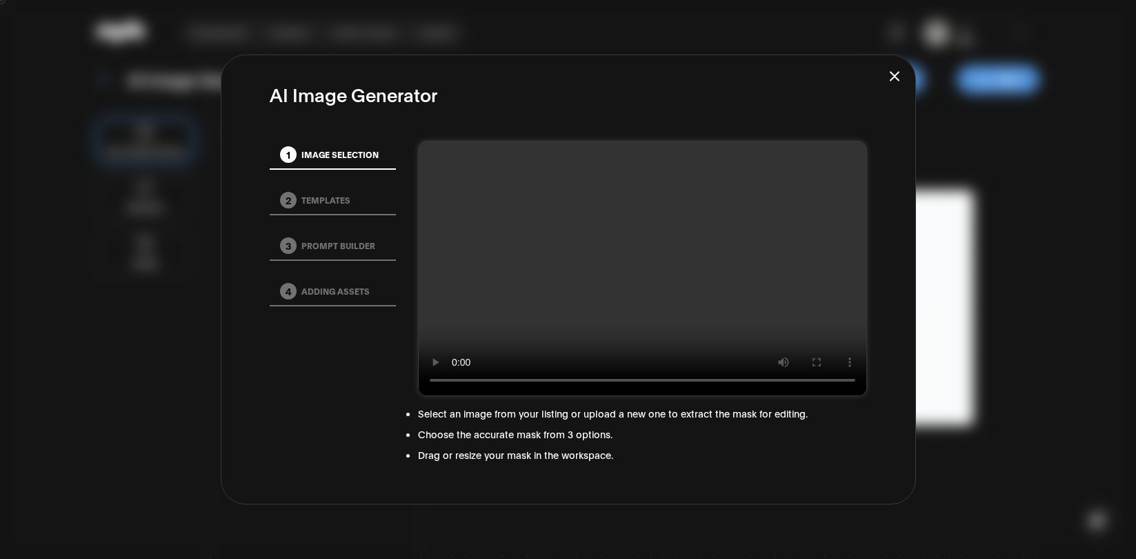
click at [891, 81] on icon "Close user guide" at bounding box center [895, 76] width 14 height 14
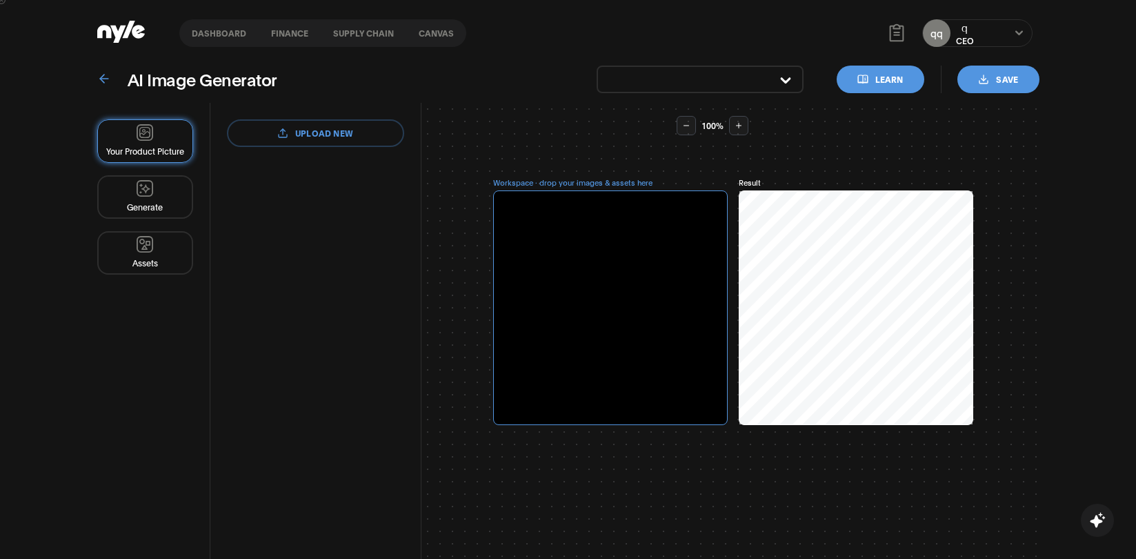
click at [146, 190] on button "Generate" at bounding box center [145, 196] width 96 height 43
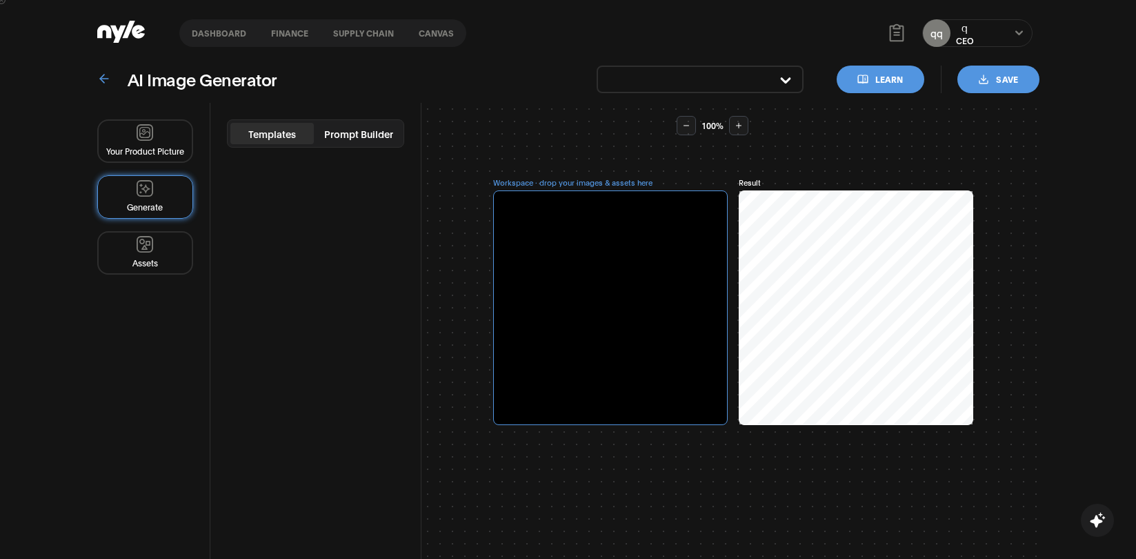
click at [155, 241] on button "Assets" at bounding box center [145, 252] width 96 height 43
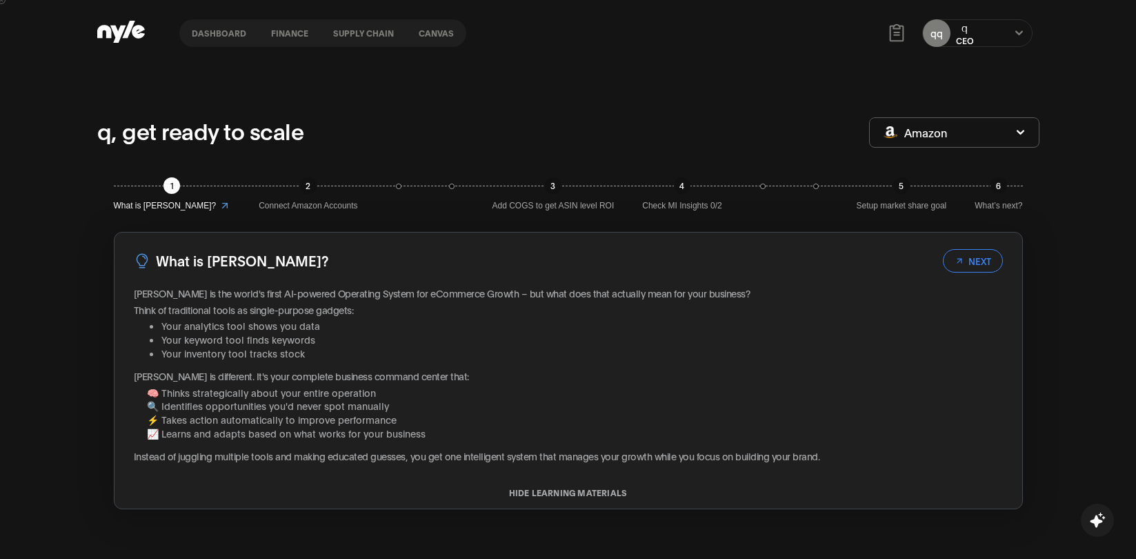
click at [224, 34] on button "Dashboard" at bounding box center [218, 33] width 79 height 10
click at [286, 33] on button "finance" at bounding box center [290, 33] width 62 height 10
click at [337, 34] on button "Supply chain" at bounding box center [364, 33] width 86 height 10
click at [413, 34] on button "Canvas" at bounding box center [436, 33] width 60 height 10
